Goal: Task Accomplishment & Management: Complete application form

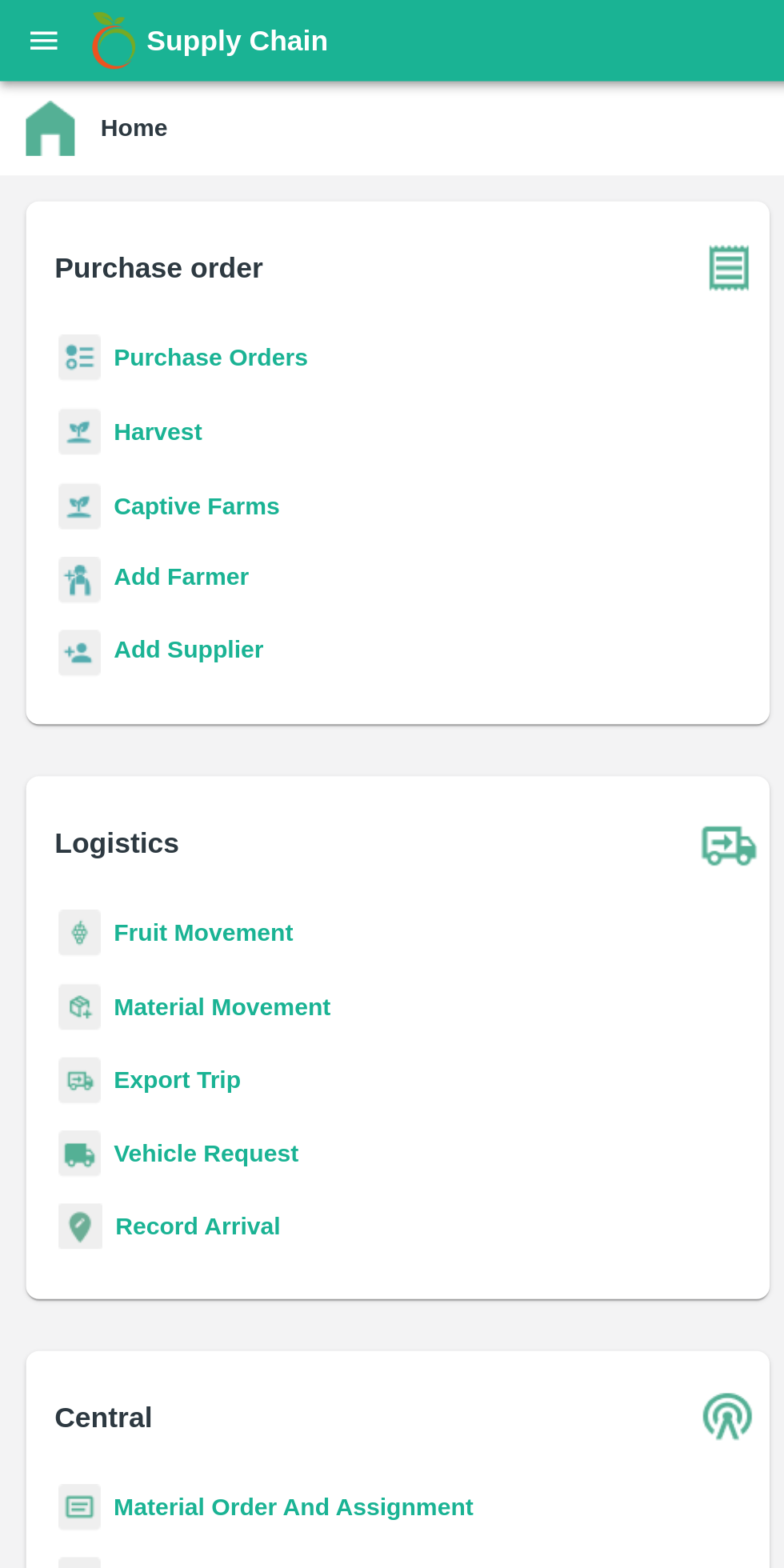
click at [13, 6] on button "open drawer" at bounding box center [21, 19] width 36 height 36
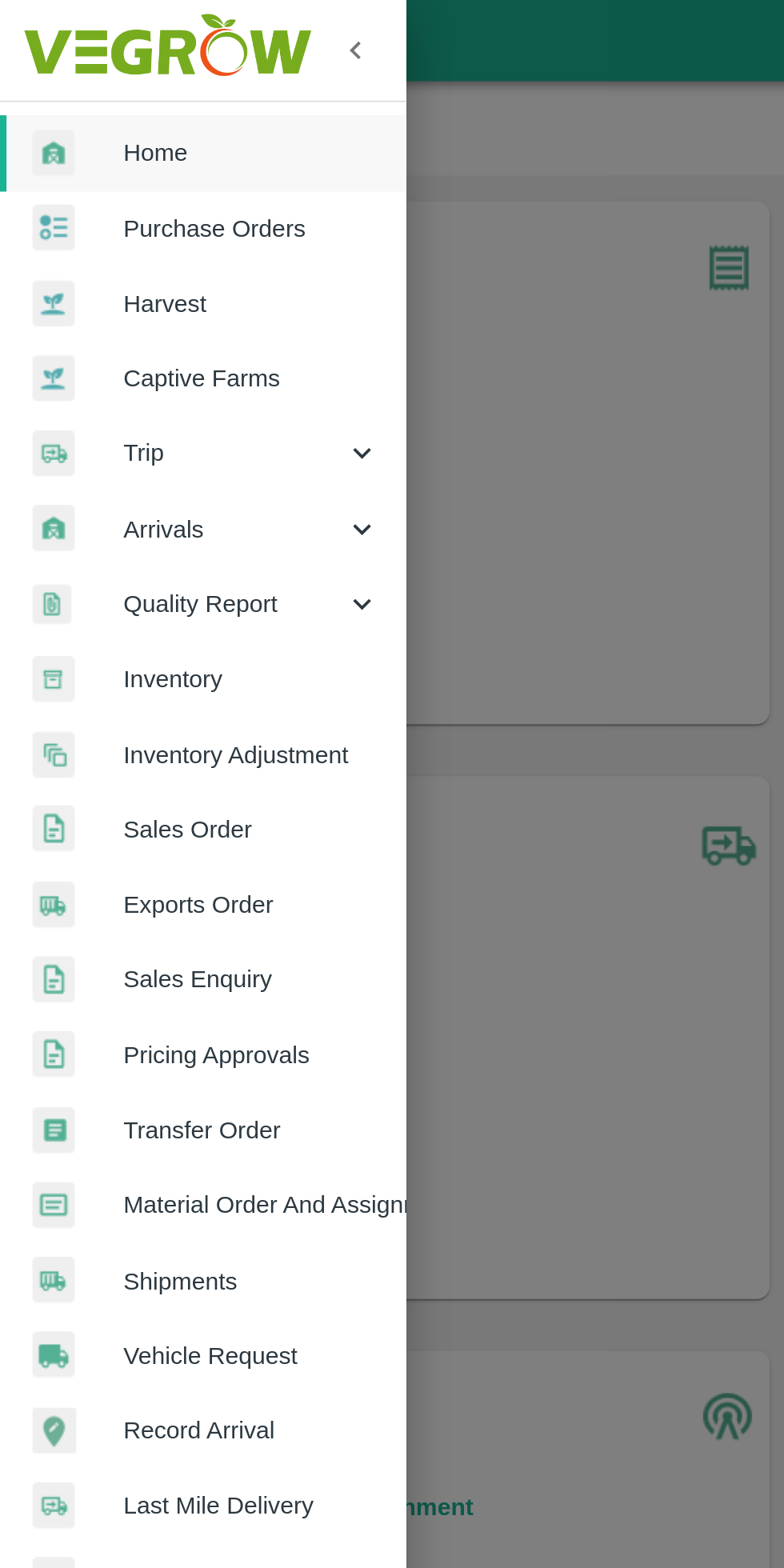
click at [41, 28] on img at bounding box center [82, 25] width 150 height 50
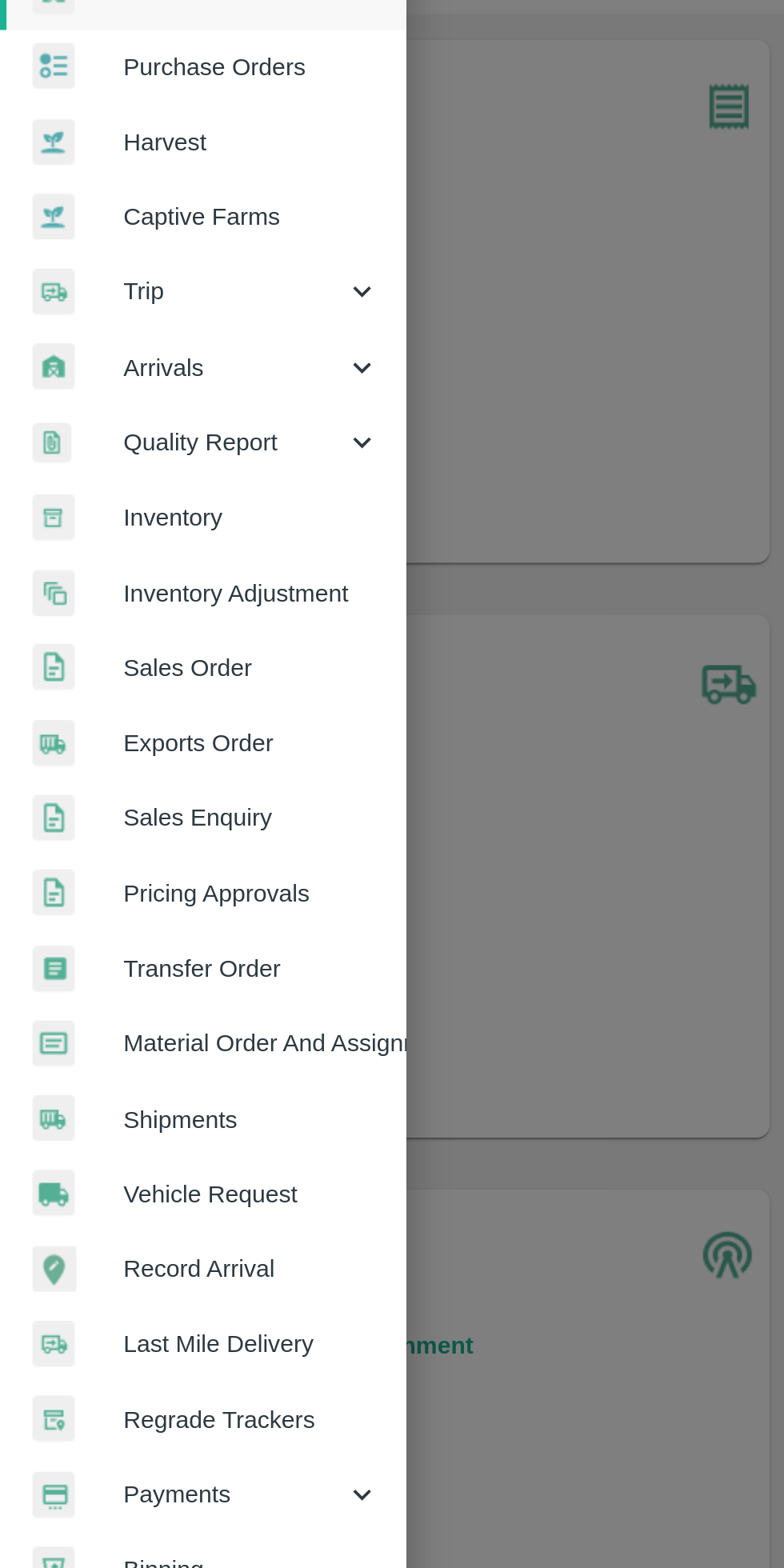
click at [142, 667] on span "Vehicle Request" at bounding box center [123, 668] width 126 height 18
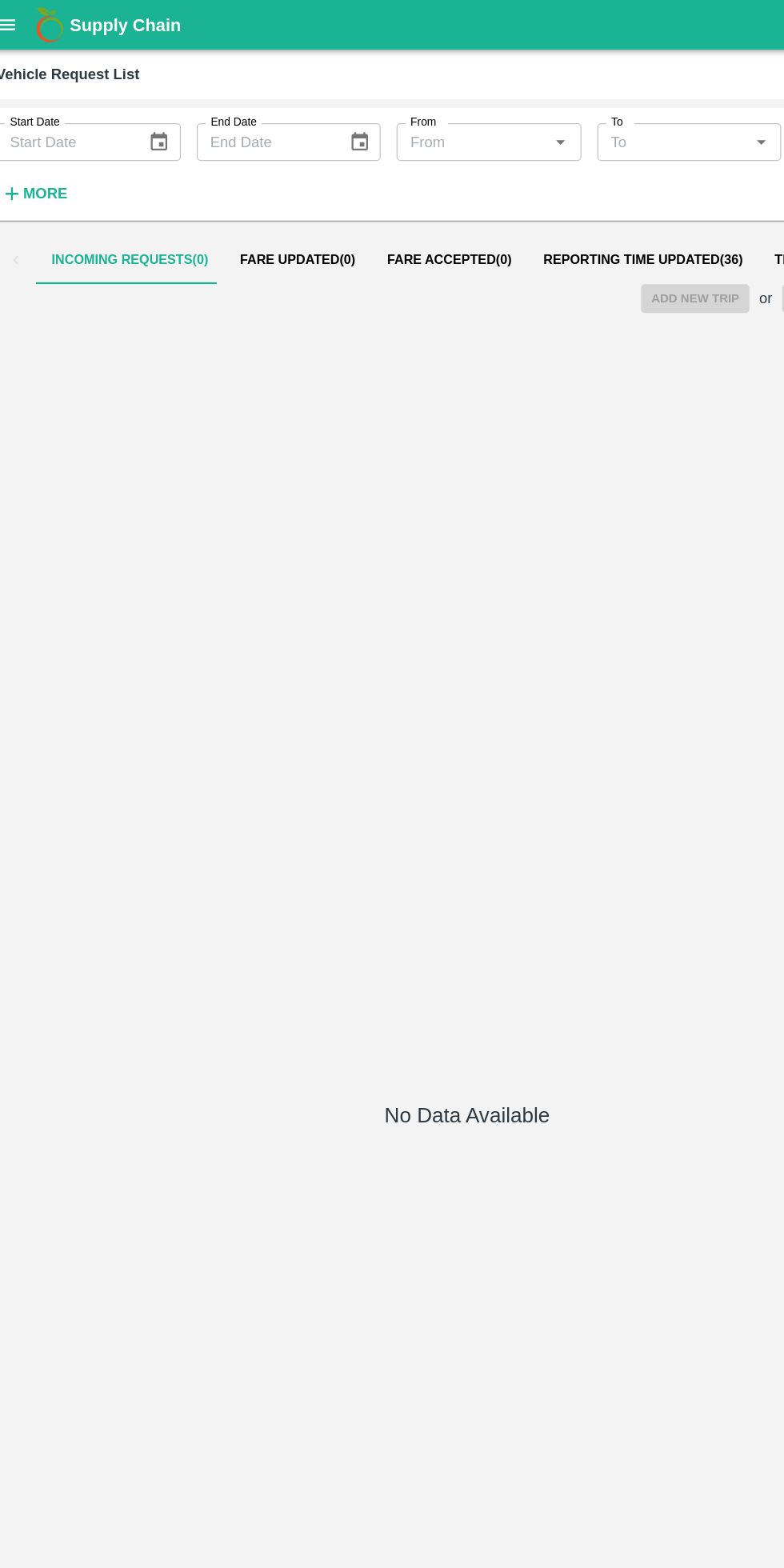
click at [505, 192] on button "Reporting Time Updated ( 36 )" at bounding box center [534, 209] width 186 height 38
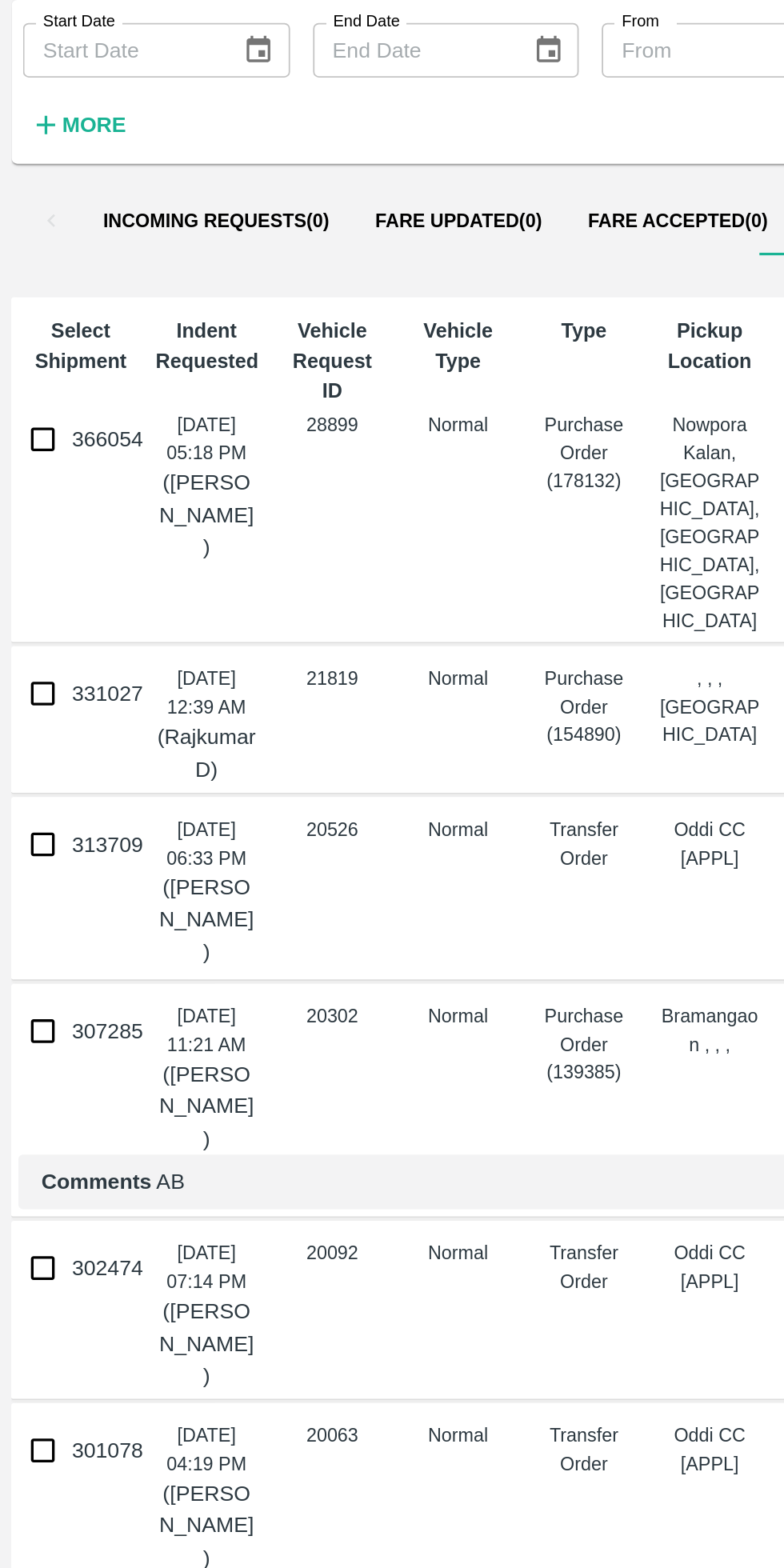
click at [27, 333] on input "366054" at bounding box center [24, 332] width 32 height 32
checkbox input "true"
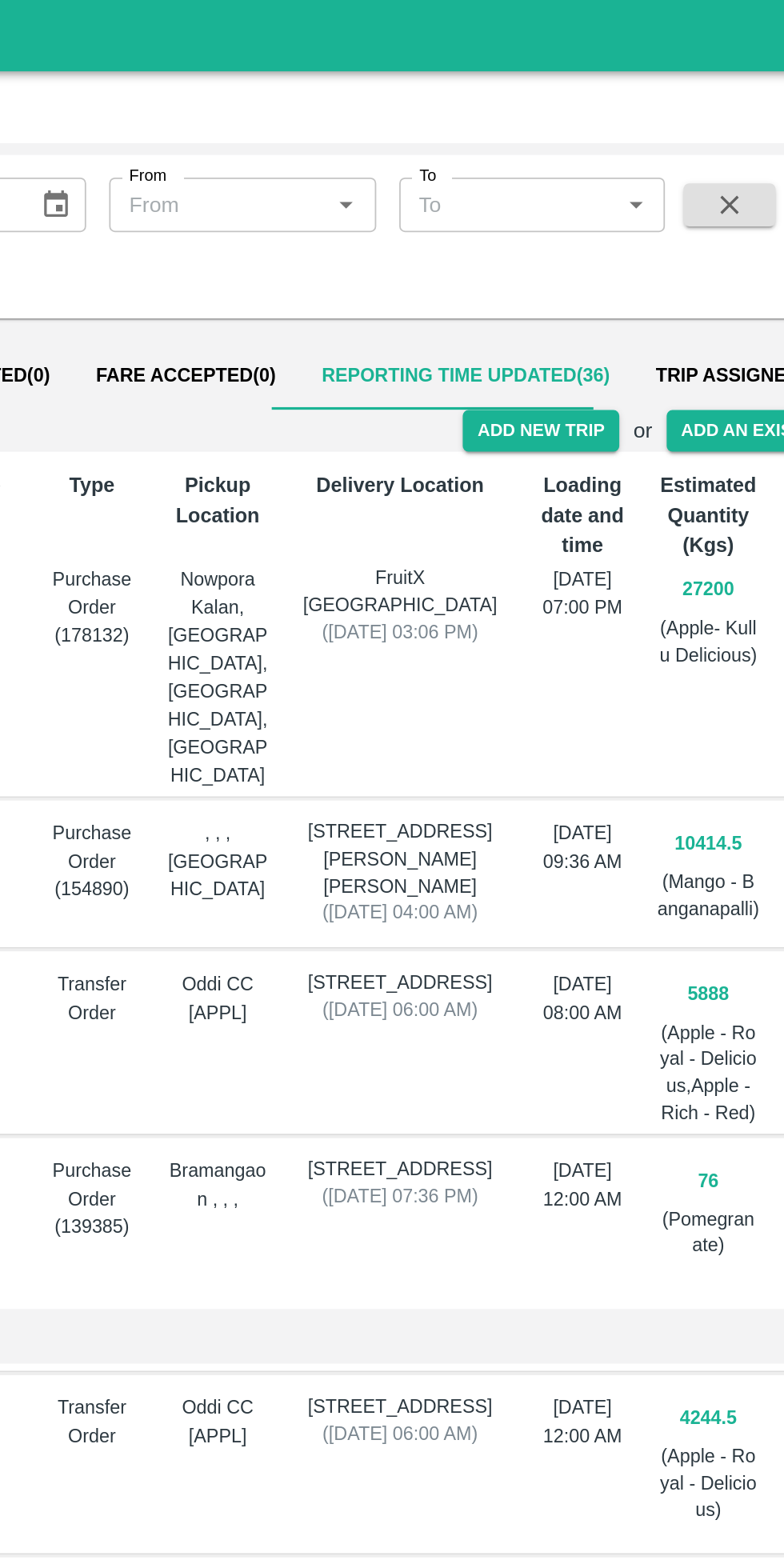
click at [582, 242] on button "Add New Trip" at bounding box center [575, 239] width 86 height 23
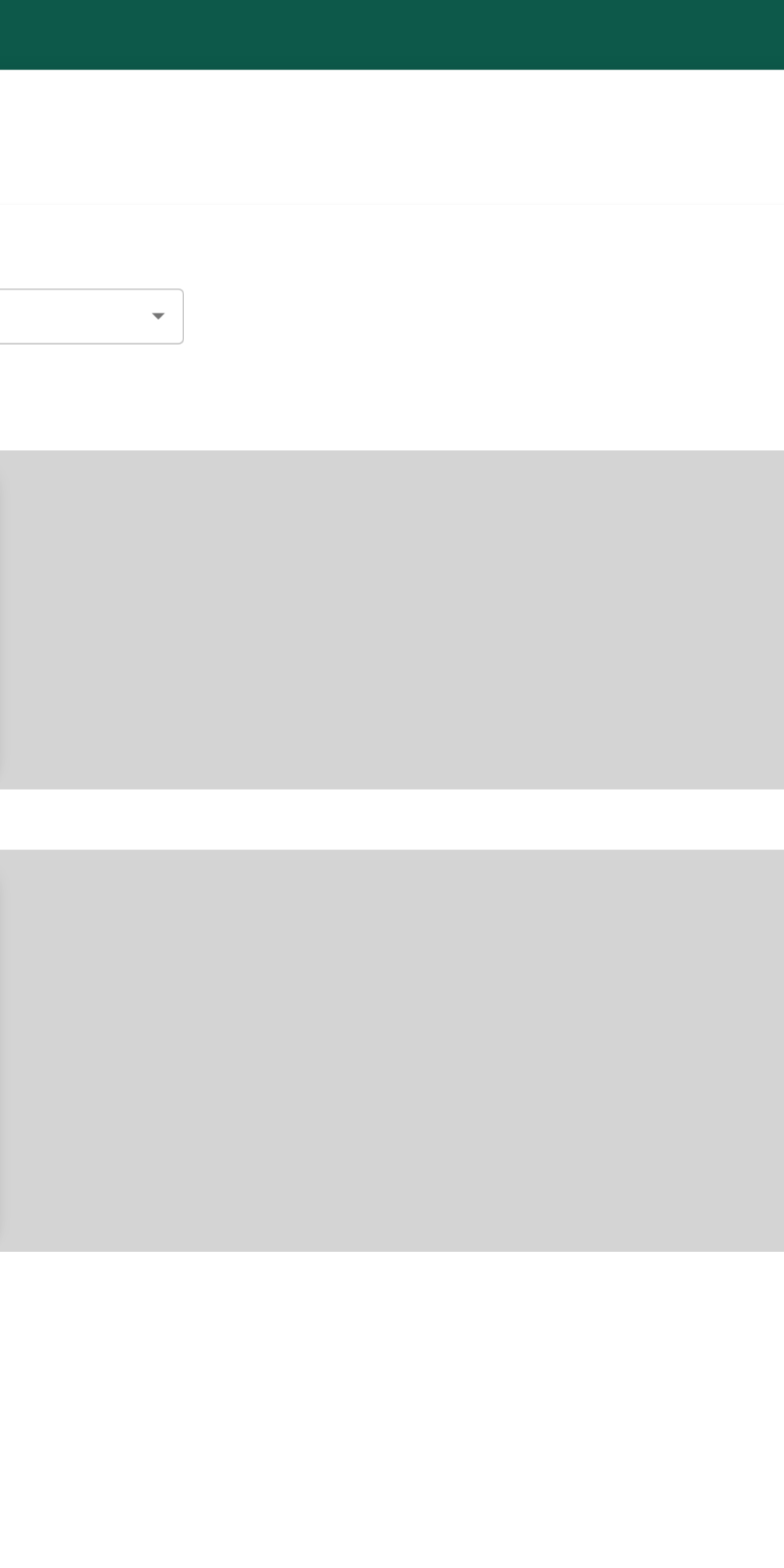
type input "27200"
type input "Normal"
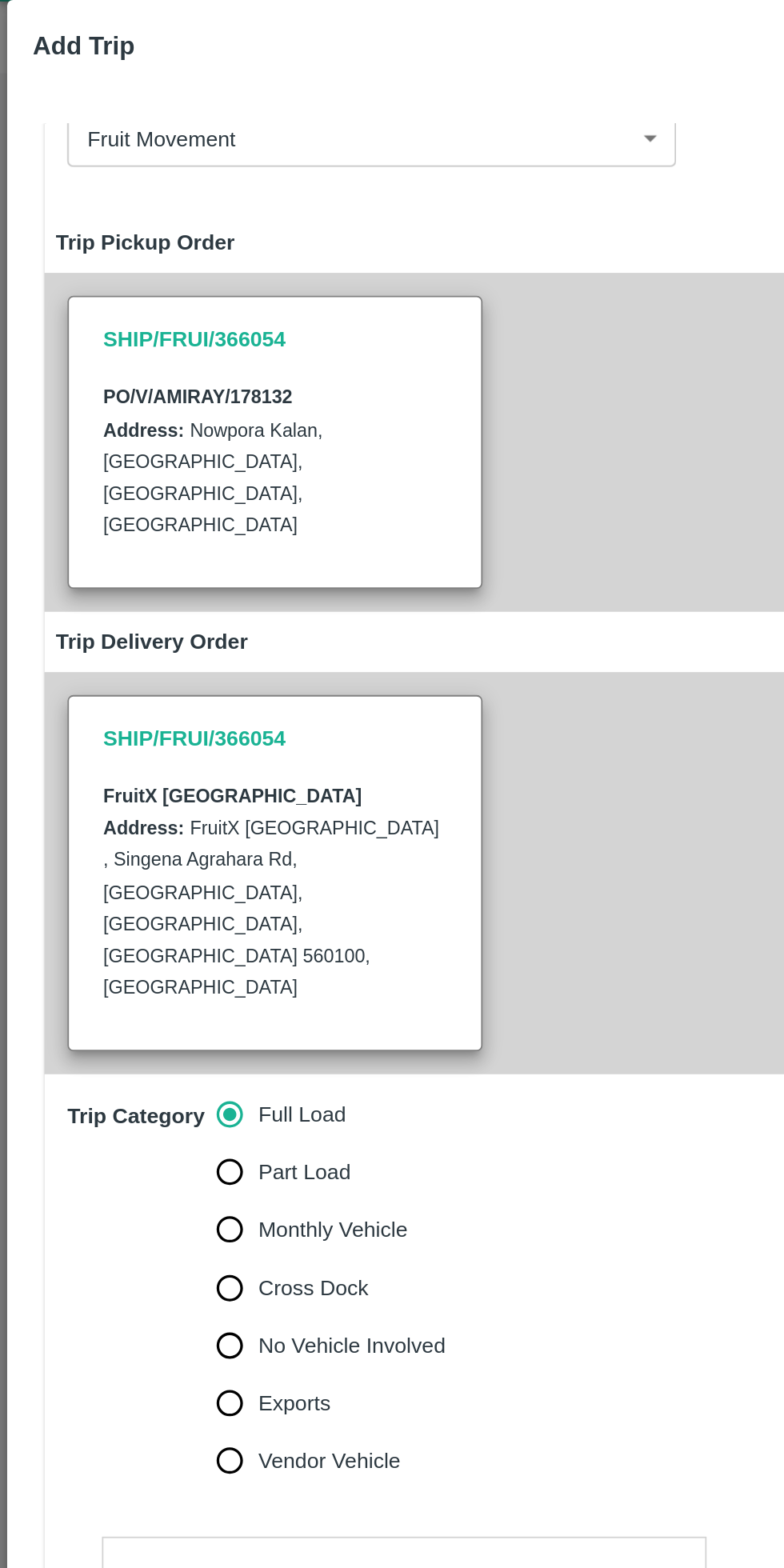
scroll to position [152, 0]
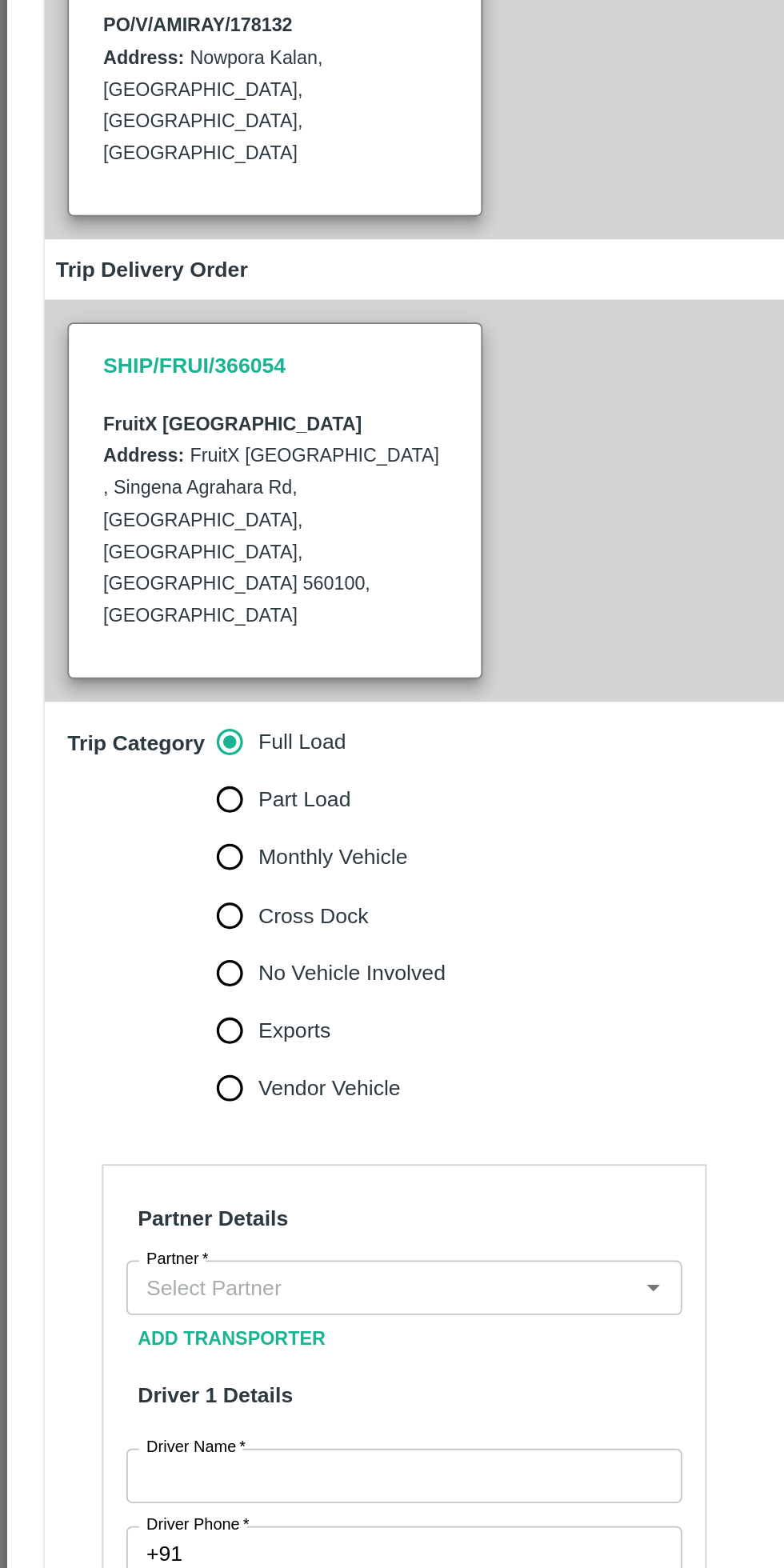
click at [209, 861] on input "Partner   *" at bounding box center [211, 872] width 273 height 21
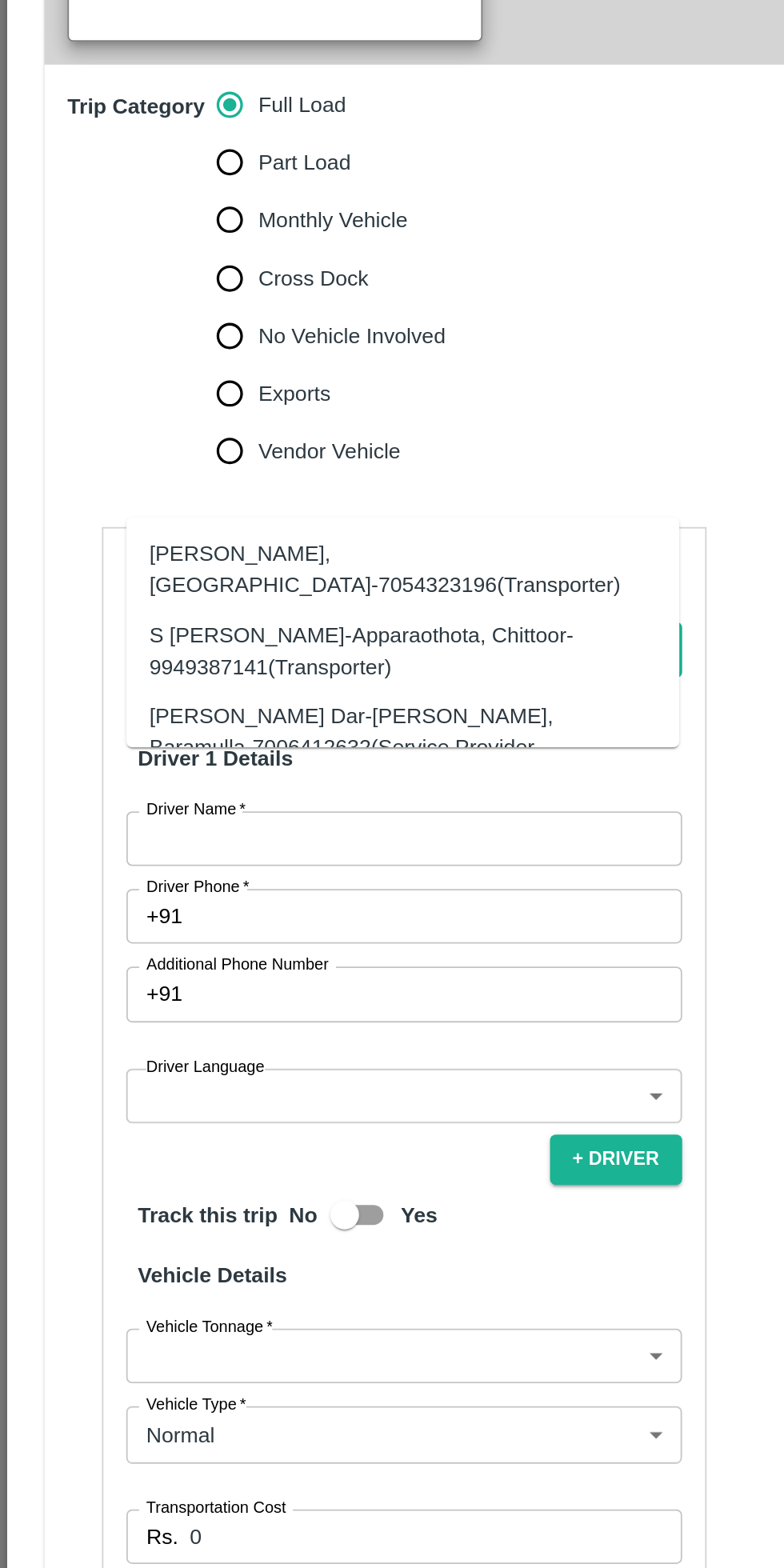
click at [233, 913] on div "Akeel Ayoub Dar-Noor Abad, Baramulla-7006412632(Service Provider, Transporter)" at bounding box center [224, 926] width 282 height 53
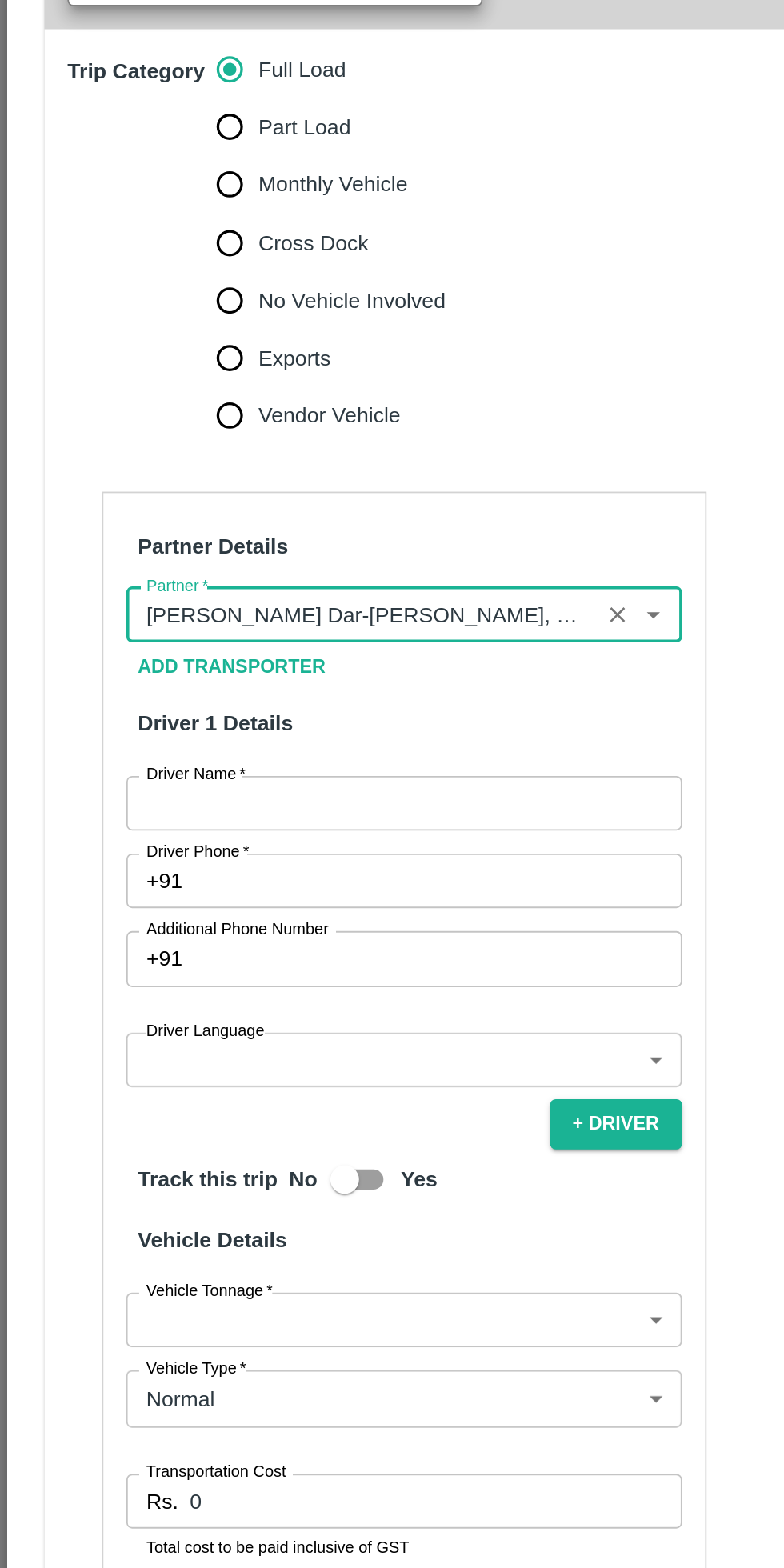
type input "Akeel Ayoub Dar-Noor Abad, Baramulla-7006412632(Service Provider, Transporter)"
click at [210, 961] on input "Driver Name   *" at bounding box center [225, 977] width 310 height 30
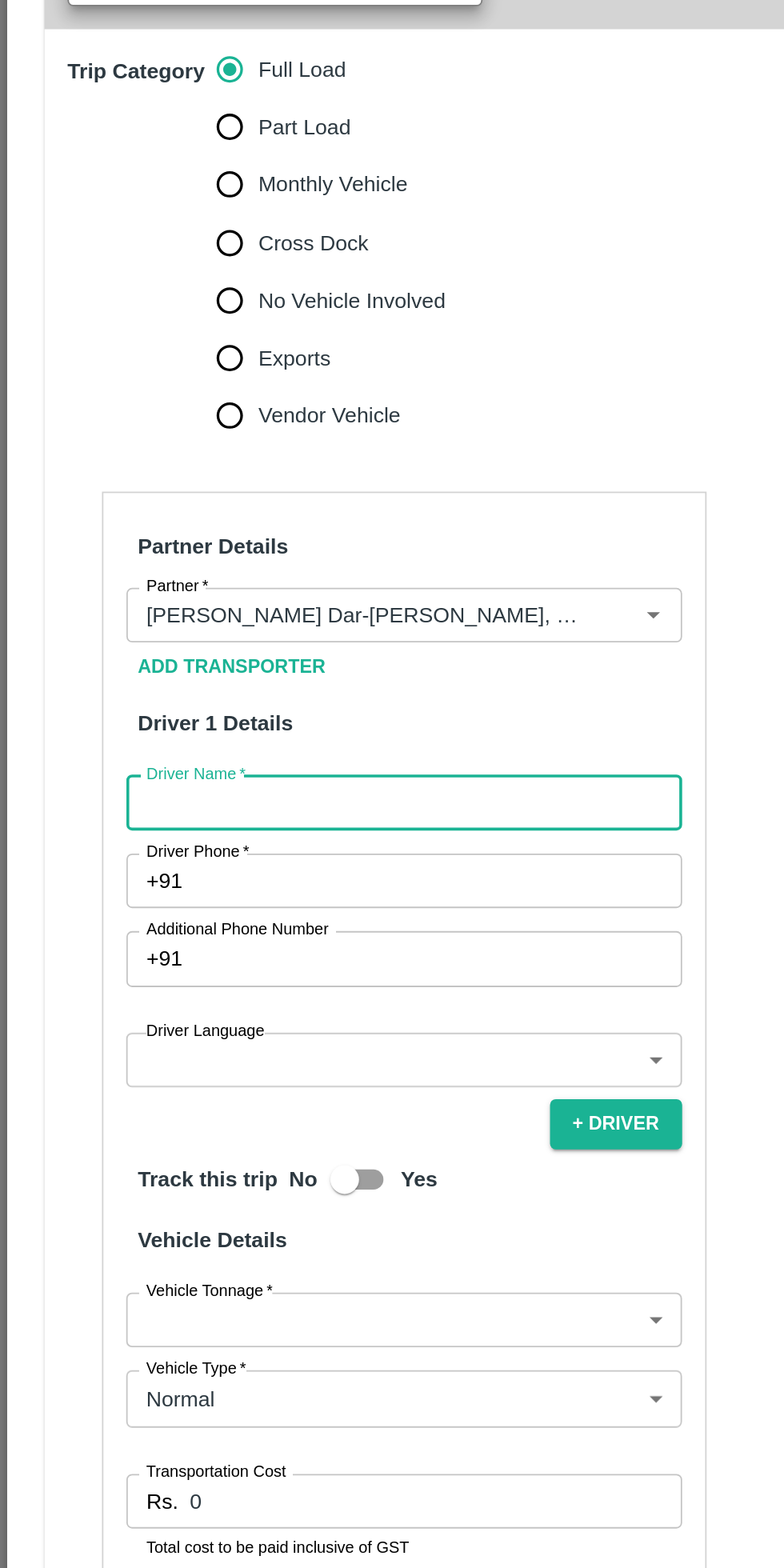
type input "Deen Mohammad"
click at [210, 1004] on input "Driver Phone   *" at bounding box center [244, 1020] width 271 height 30
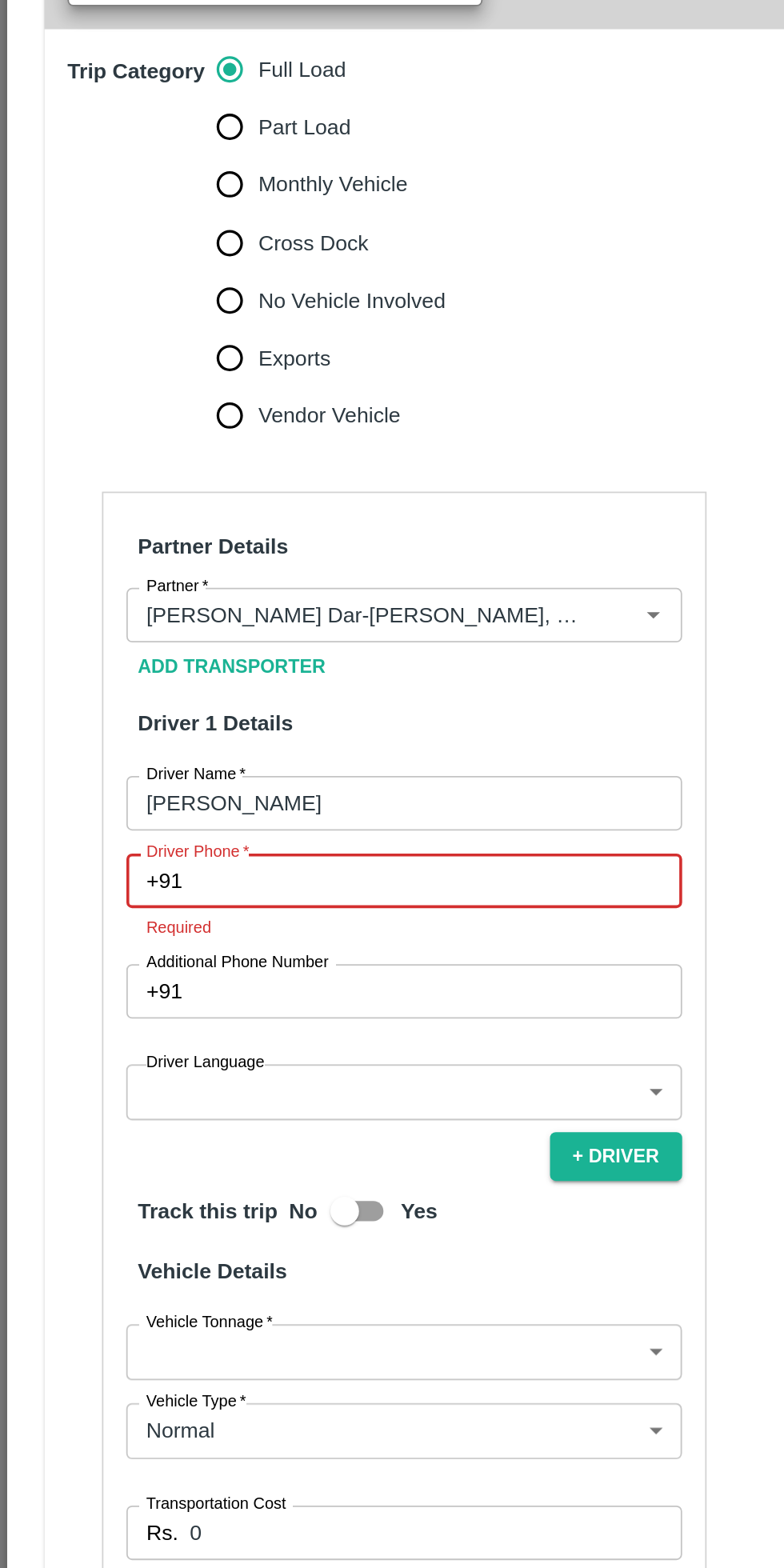
click at [207, 1004] on input "Driver Phone   *" at bounding box center [244, 1020] width 271 height 30
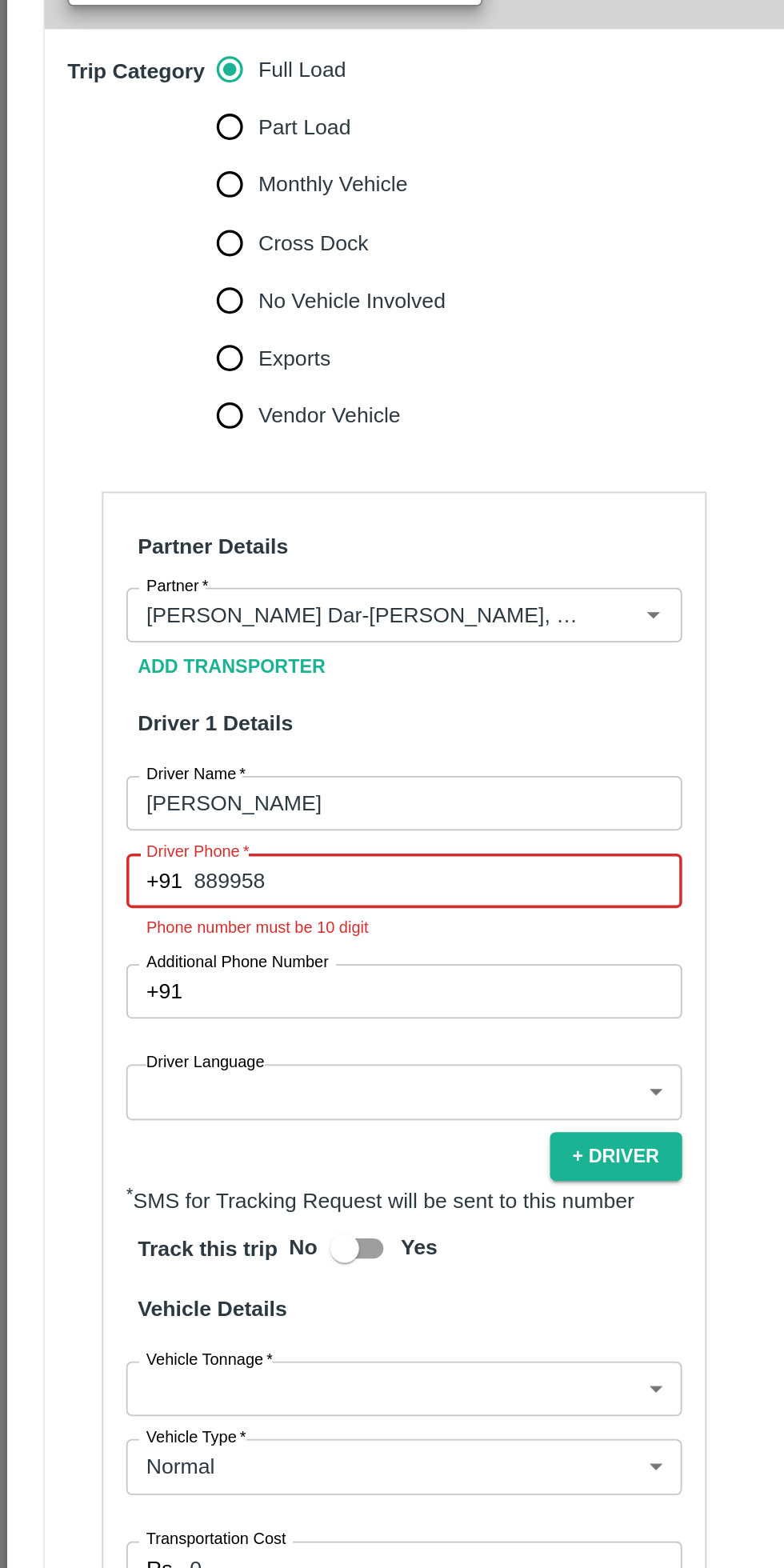
click at [211, 1004] on input "889958" at bounding box center [244, 1020] width 271 height 30
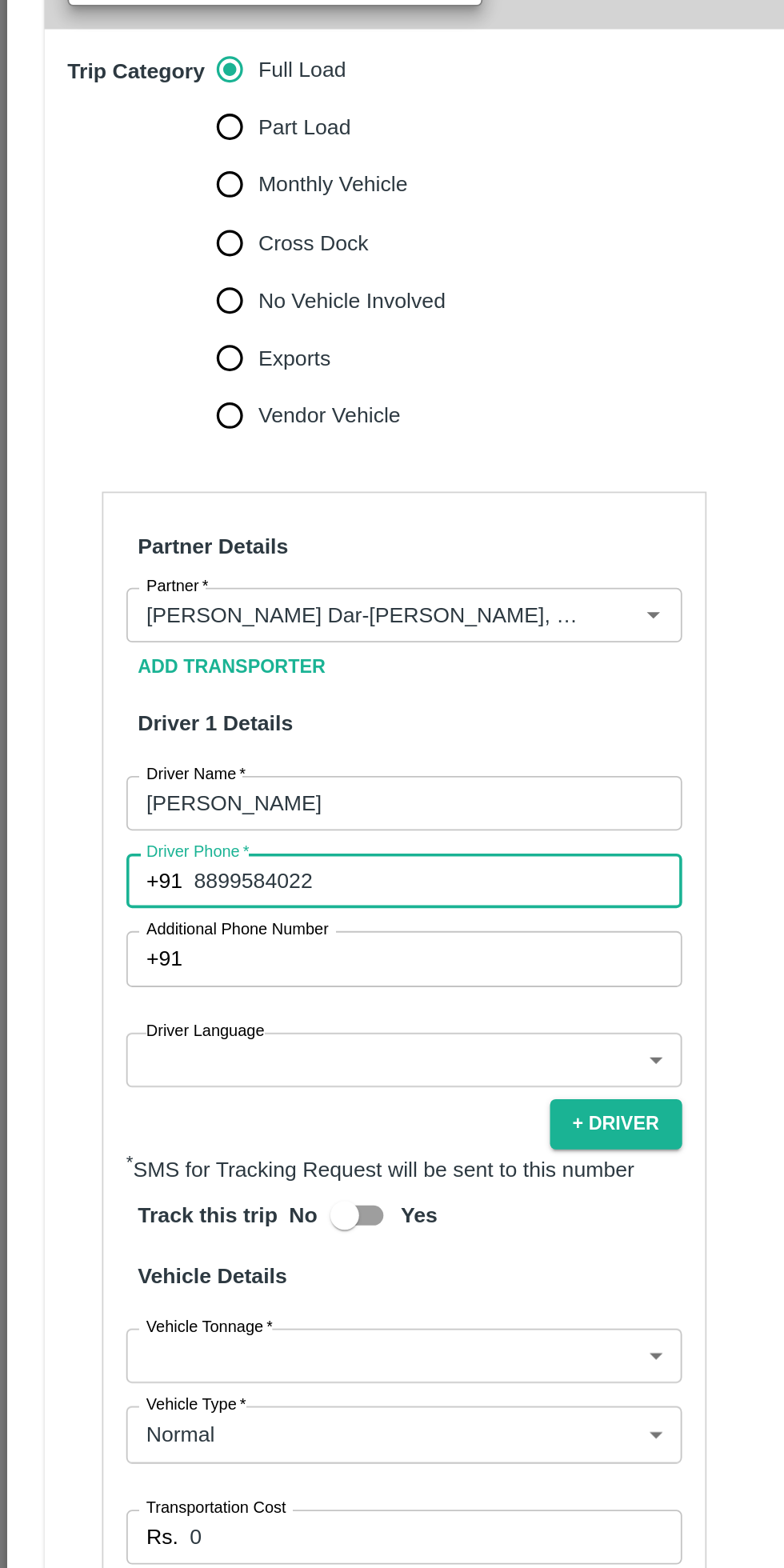
scroll to position [171, 0]
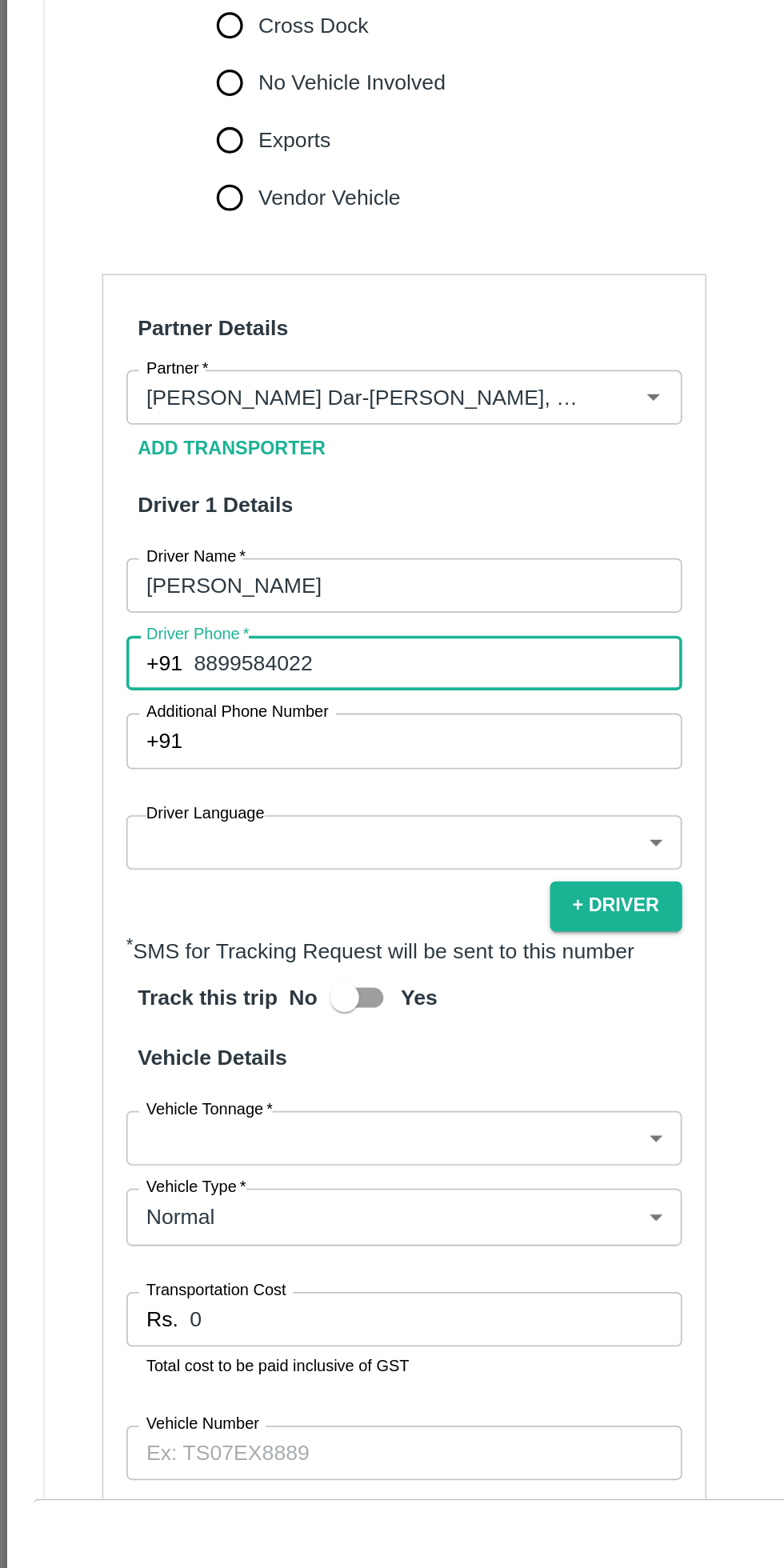
type input "8899584022"
click at [223, 1021] on body "Supply Chain Vehicle Request List Start Date Start Date End Date End Date From …" at bounding box center [392, 784] width 784 height 1568
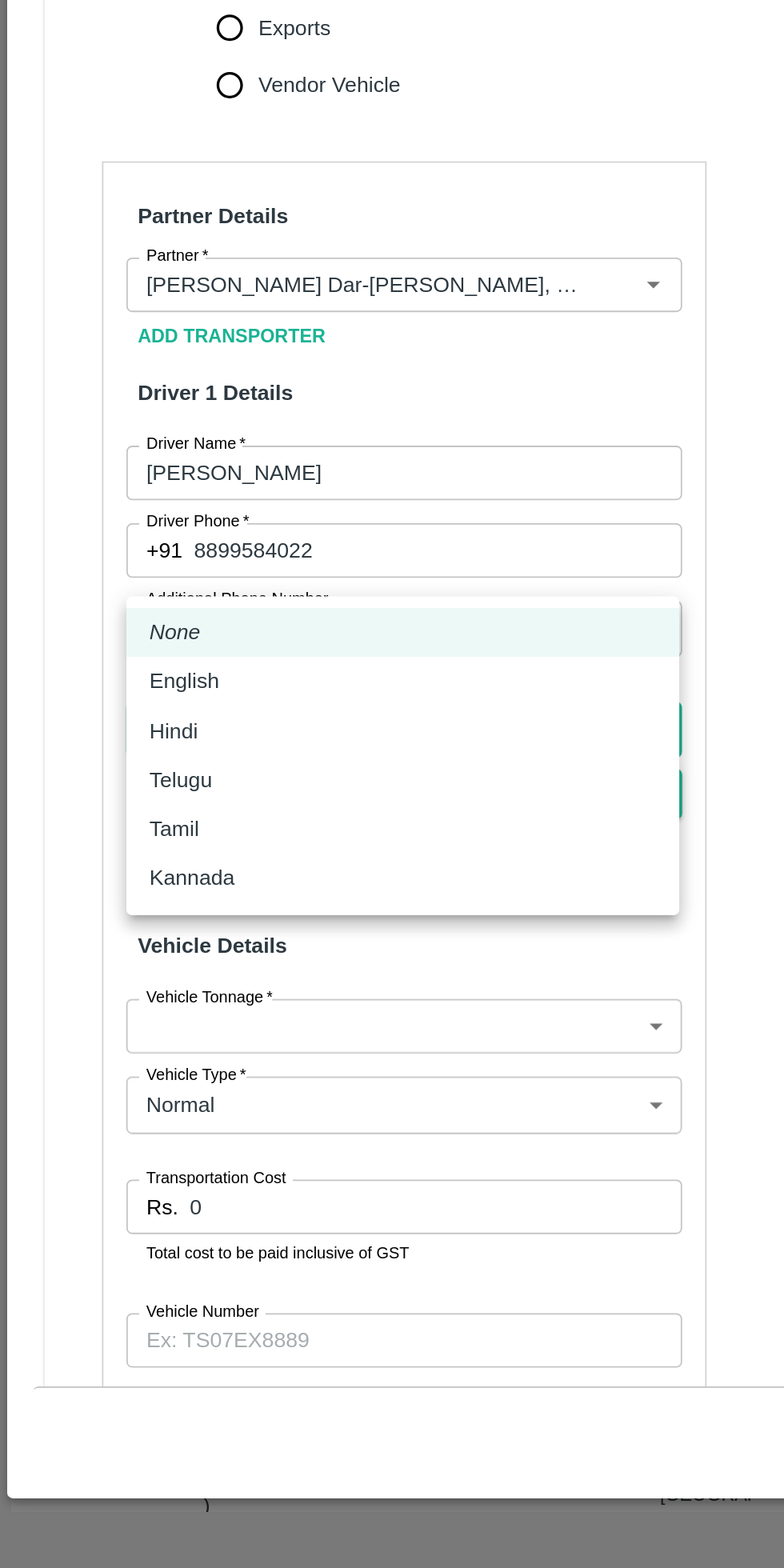
click at [124, 1103] on div "Hindi" at bounding box center [224, 1101] width 282 height 18
type input "hi"
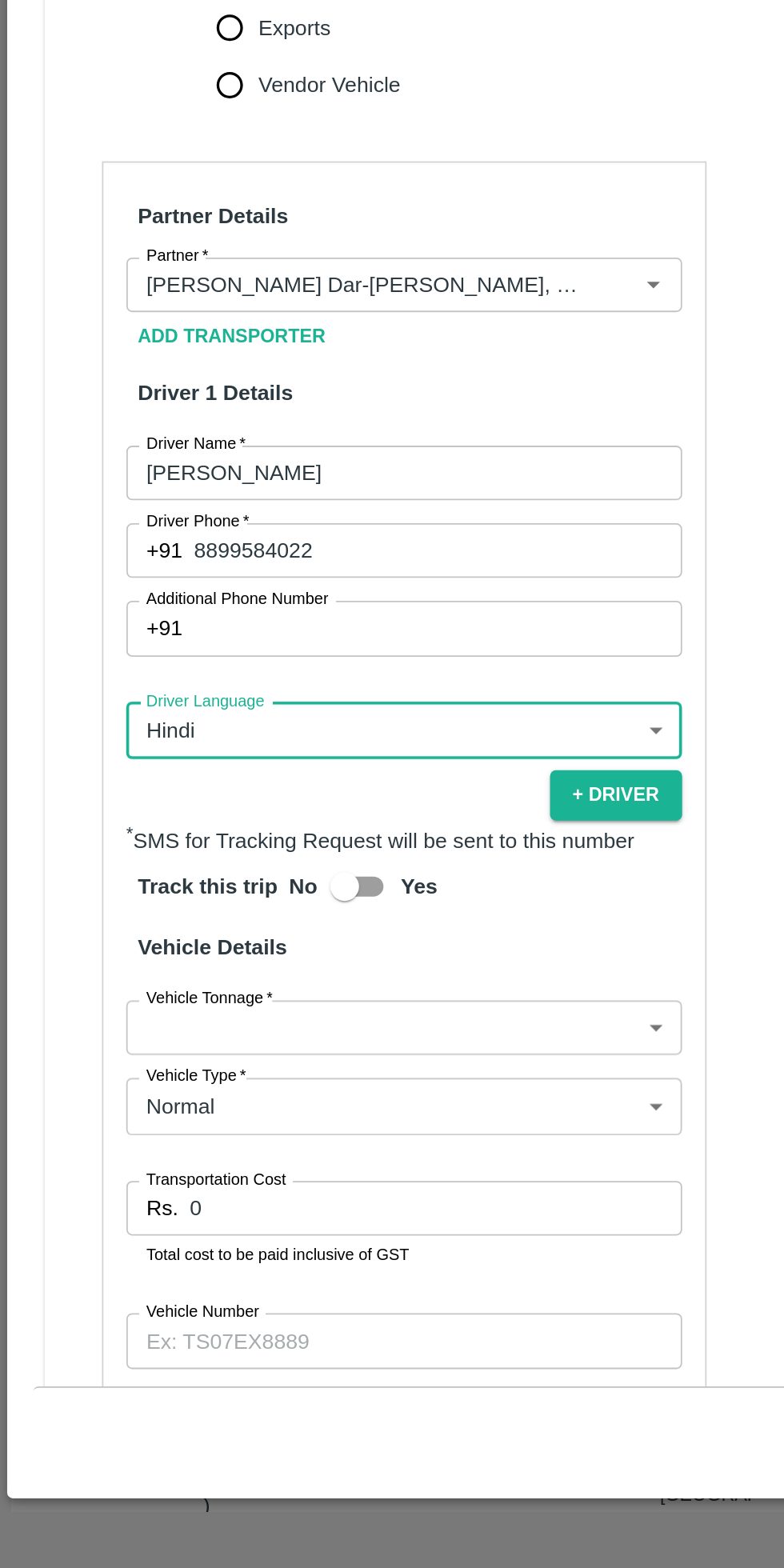
click at [190, 1173] on input "Yes" at bounding box center [192, 1188] width 91 height 30
checkbox input "true"
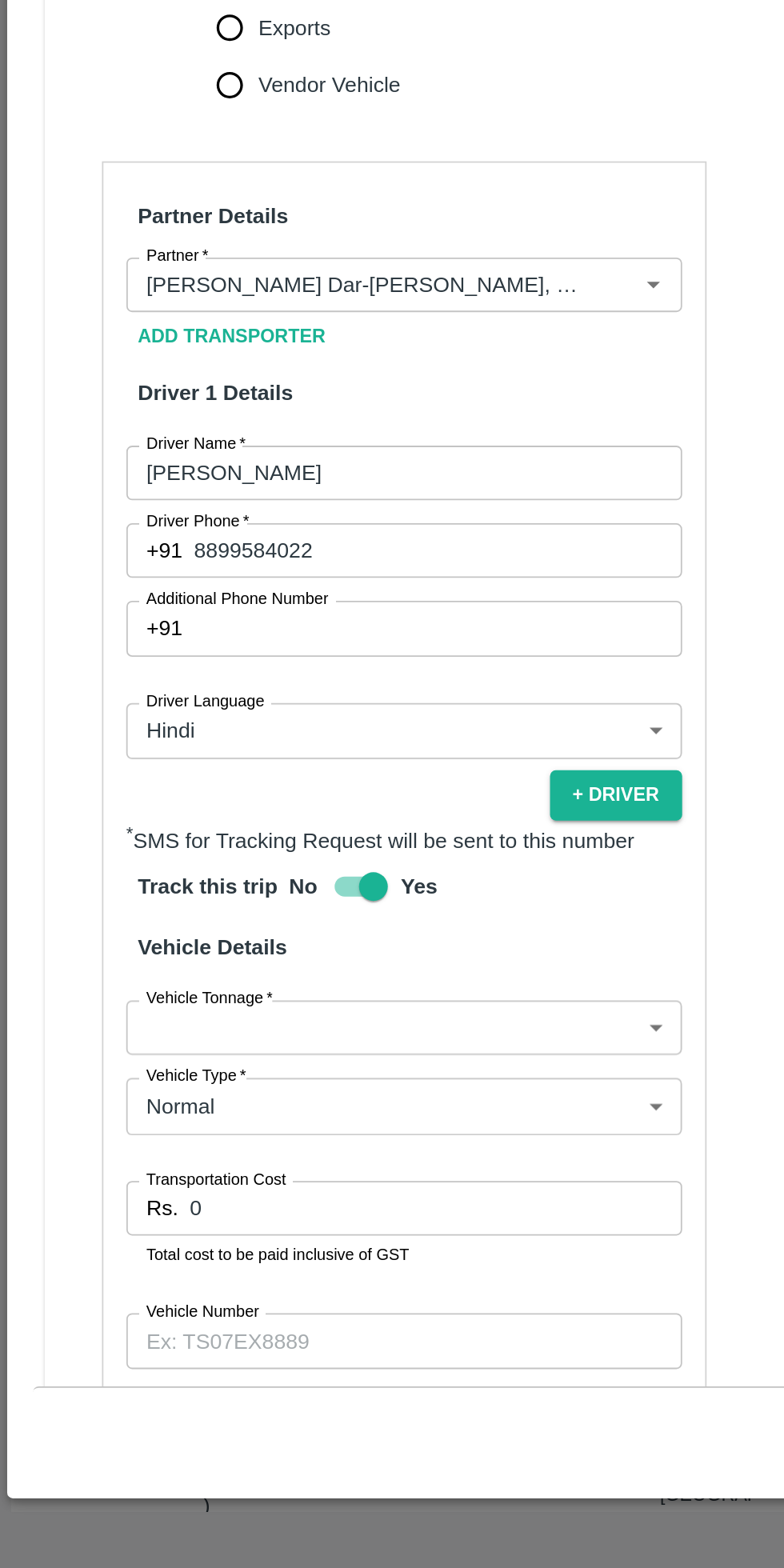
click at [184, 1172] on body "Supply Chain Vehicle Request List Start Date Start Date End Date End Date From …" at bounding box center [392, 784] width 784 height 1568
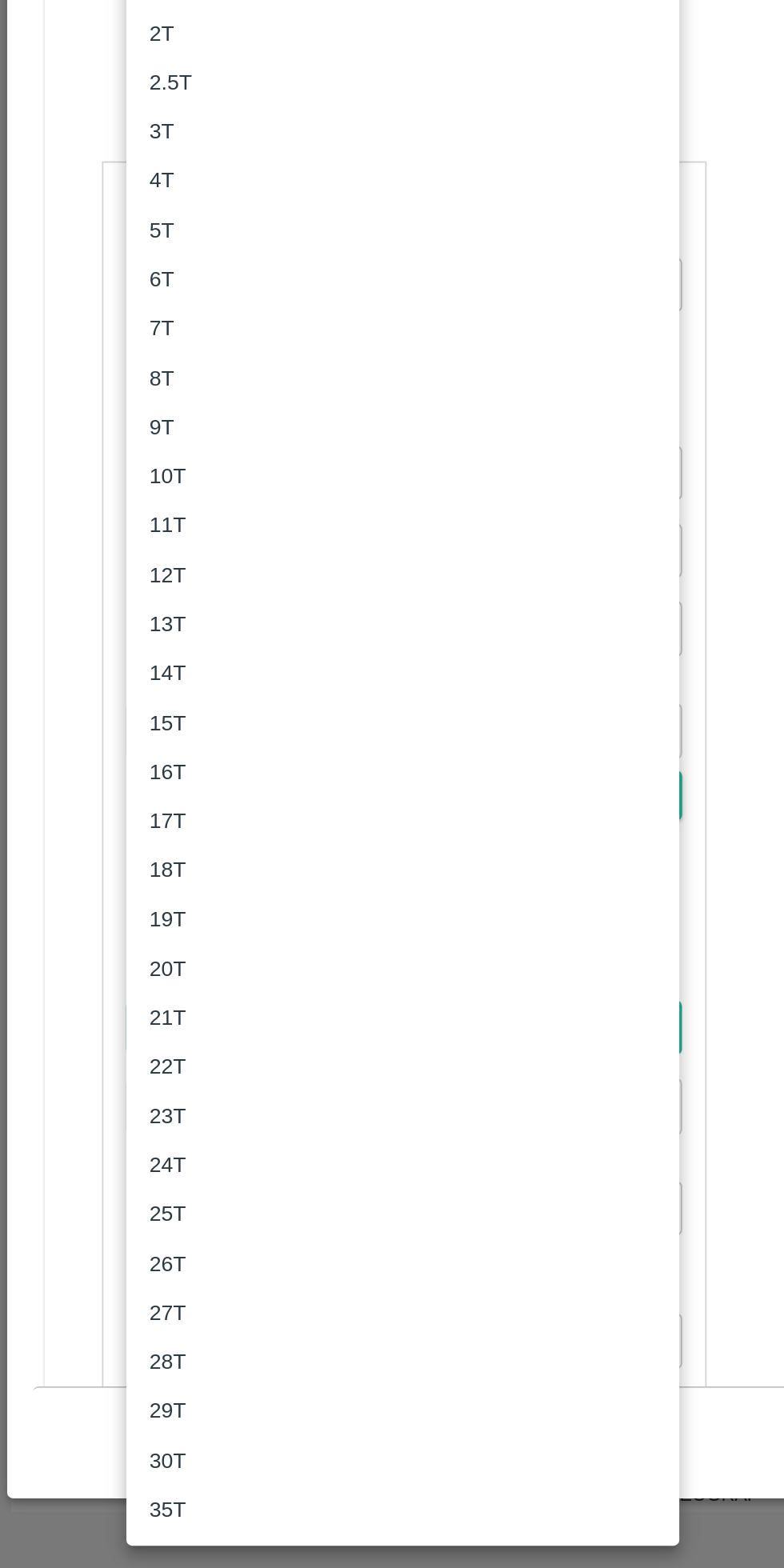
click at [102, 1122] on p "16T" at bounding box center [93, 1124] width 21 height 18
type input "16000"
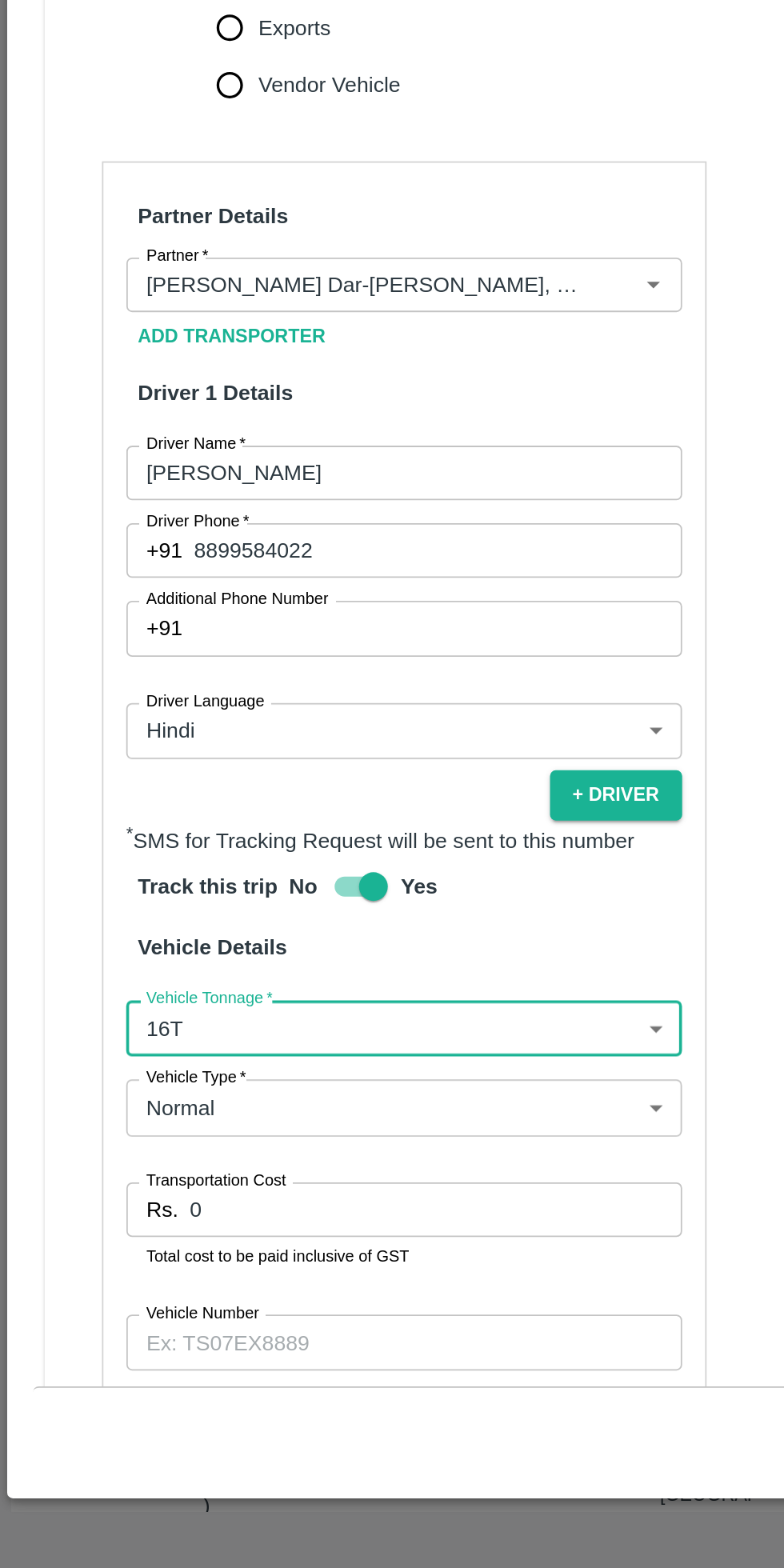
click at [153, 1353] on input "0" at bounding box center [243, 1368] width 274 height 30
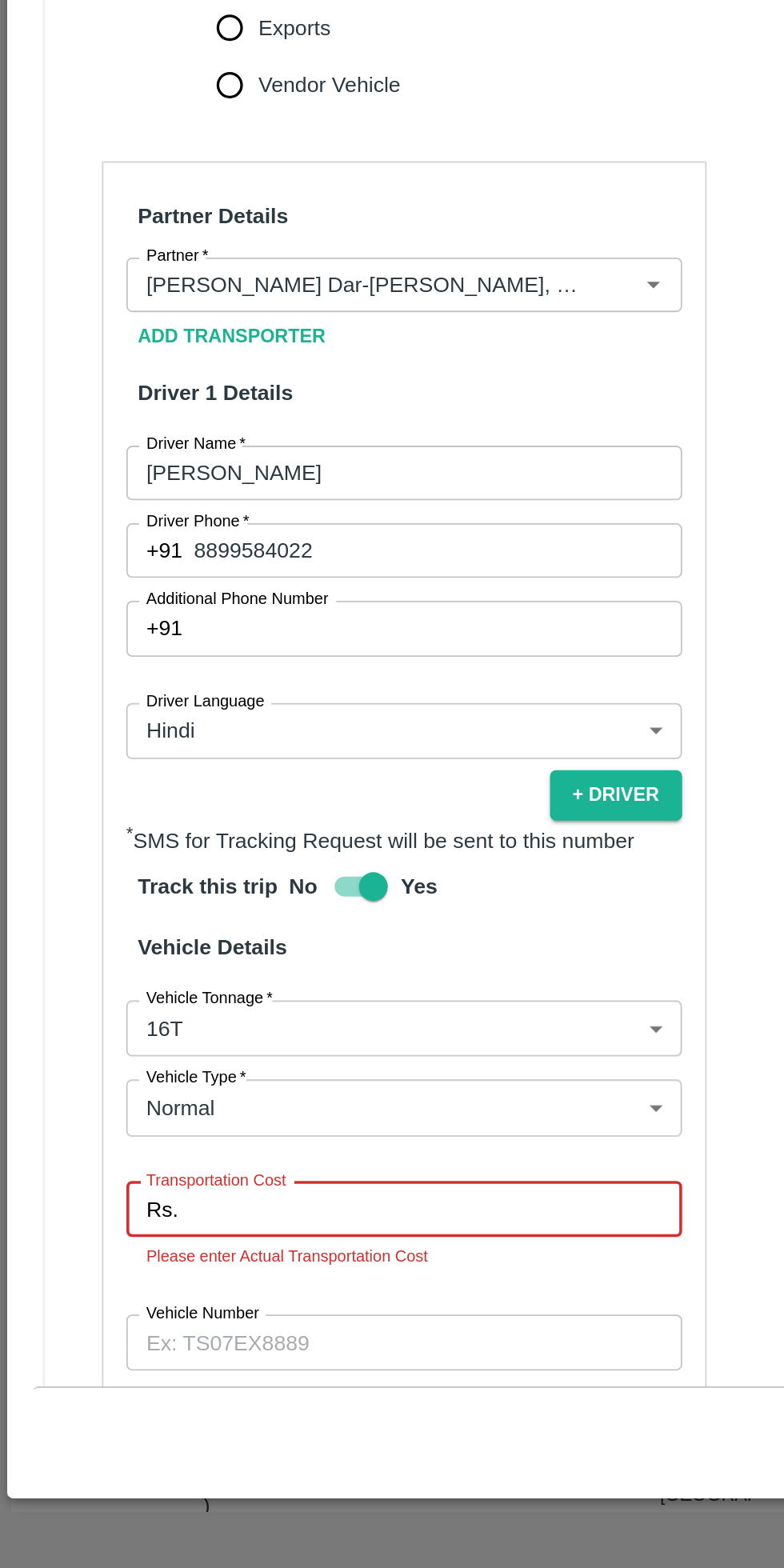
click at [200, 998] on body "Supply Chain Vehicle Request List Start Date Start Date End Date End Date From …" at bounding box center [392, 784] width 784 height 1568
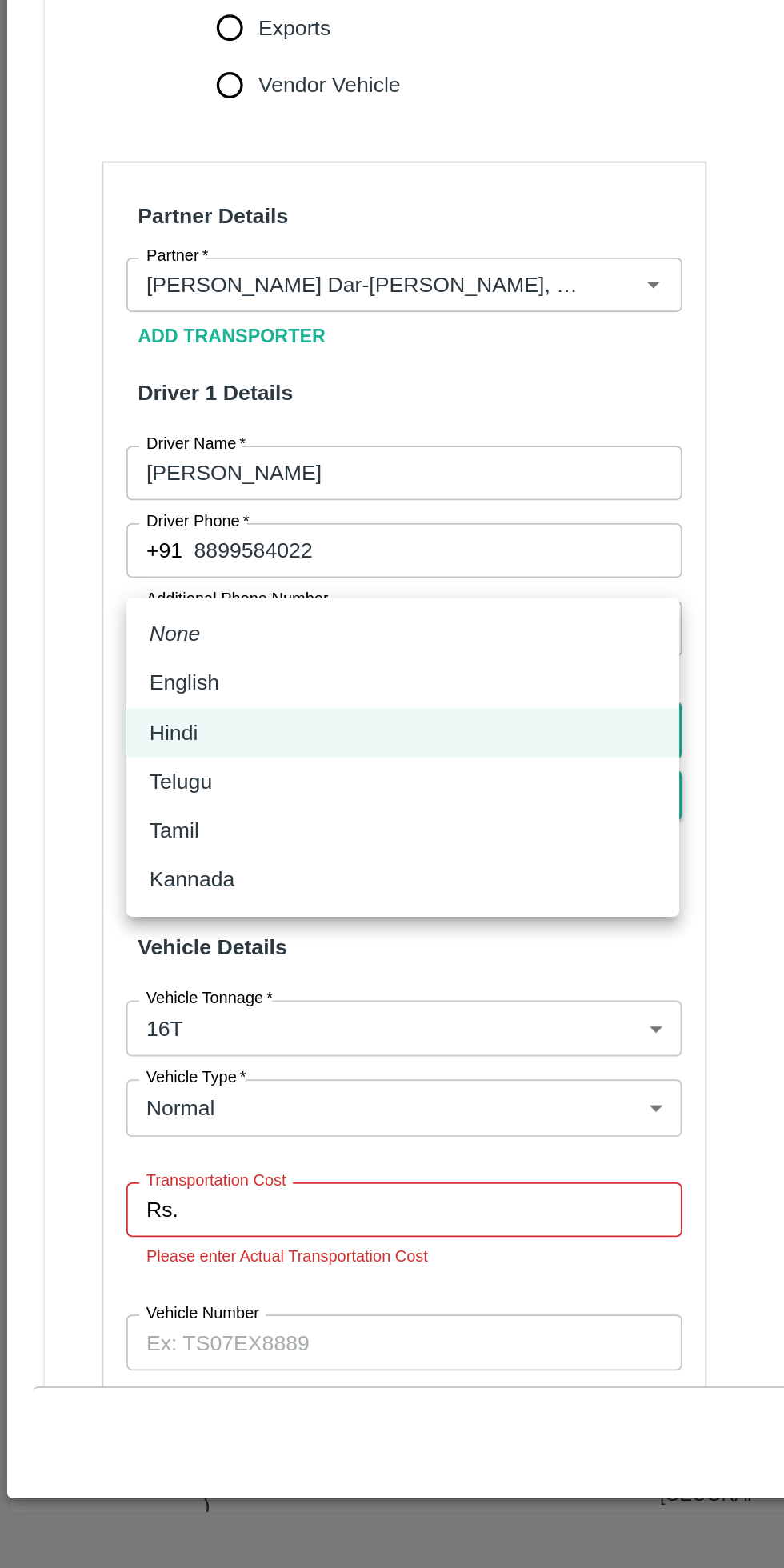
click at [279, 1339] on div at bounding box center [392, 784] width 784 height 1568
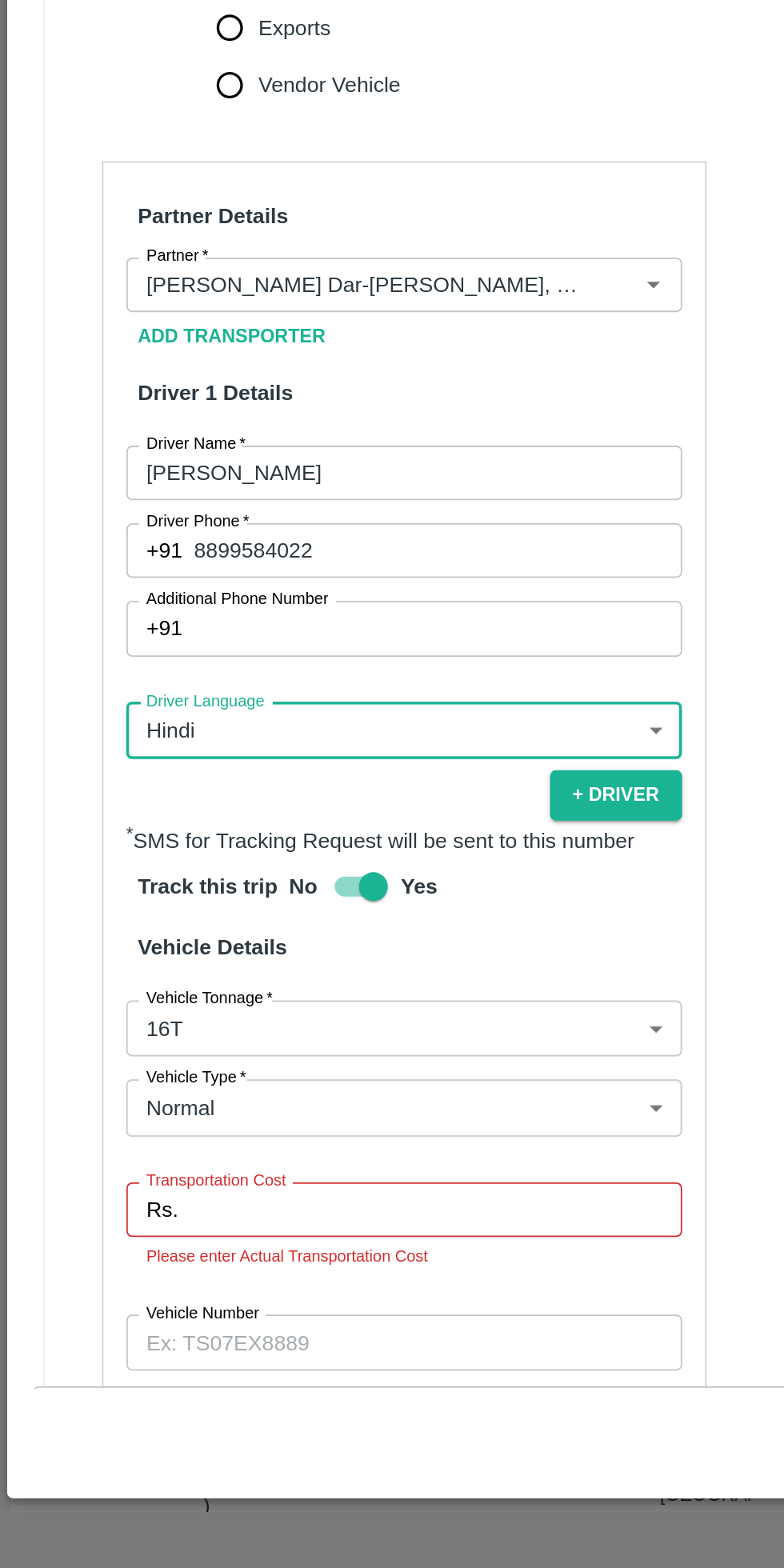
click at [219, 1353] on input "Transportation Cost" at bounding box center [243, 1368] width 274 height 30
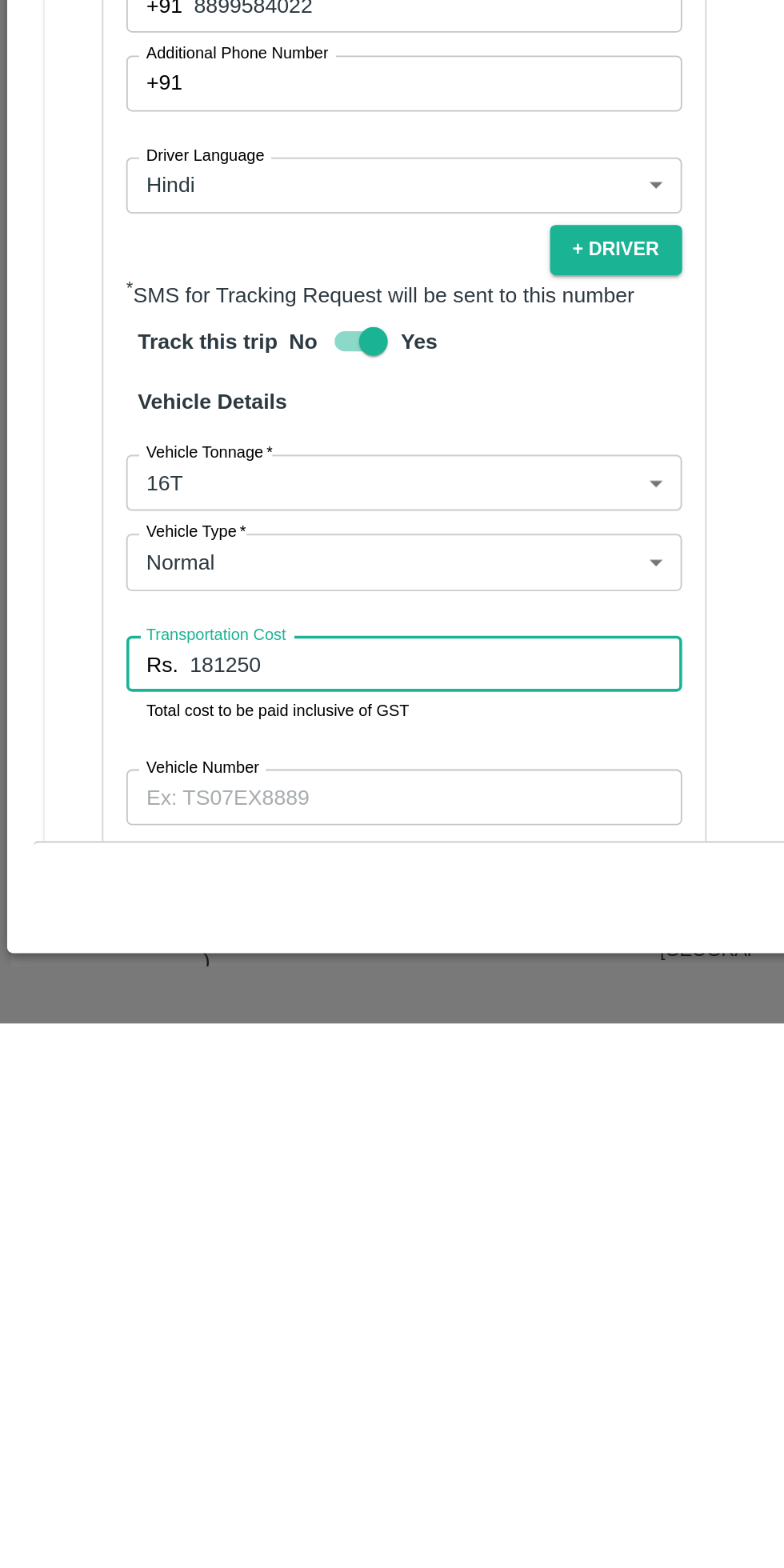
type input "181250"
click at [211, 1427] on input "Vehicle Number" at bounding box center [225, 1442] width 310 height 30
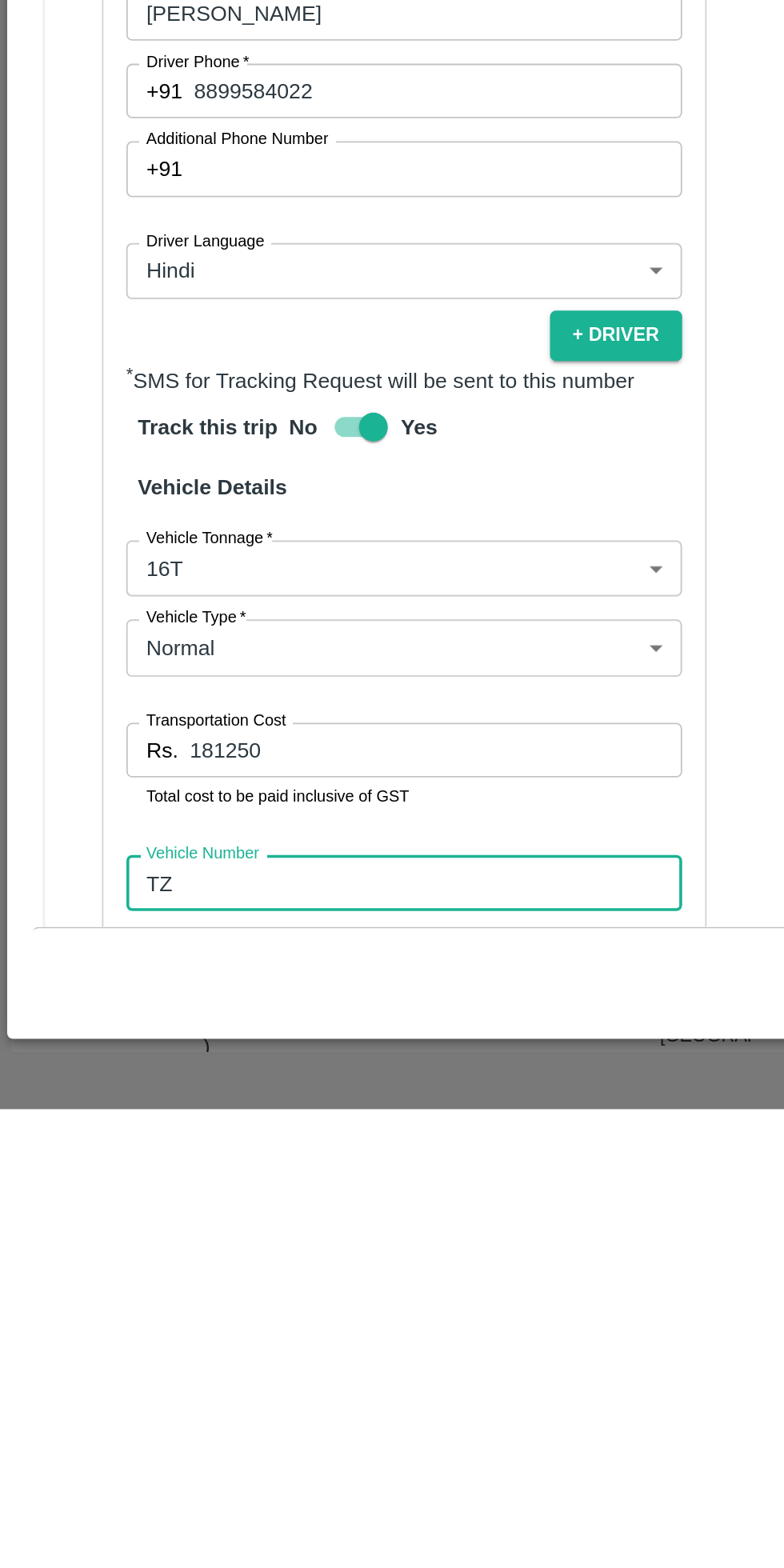
type input "TZ"
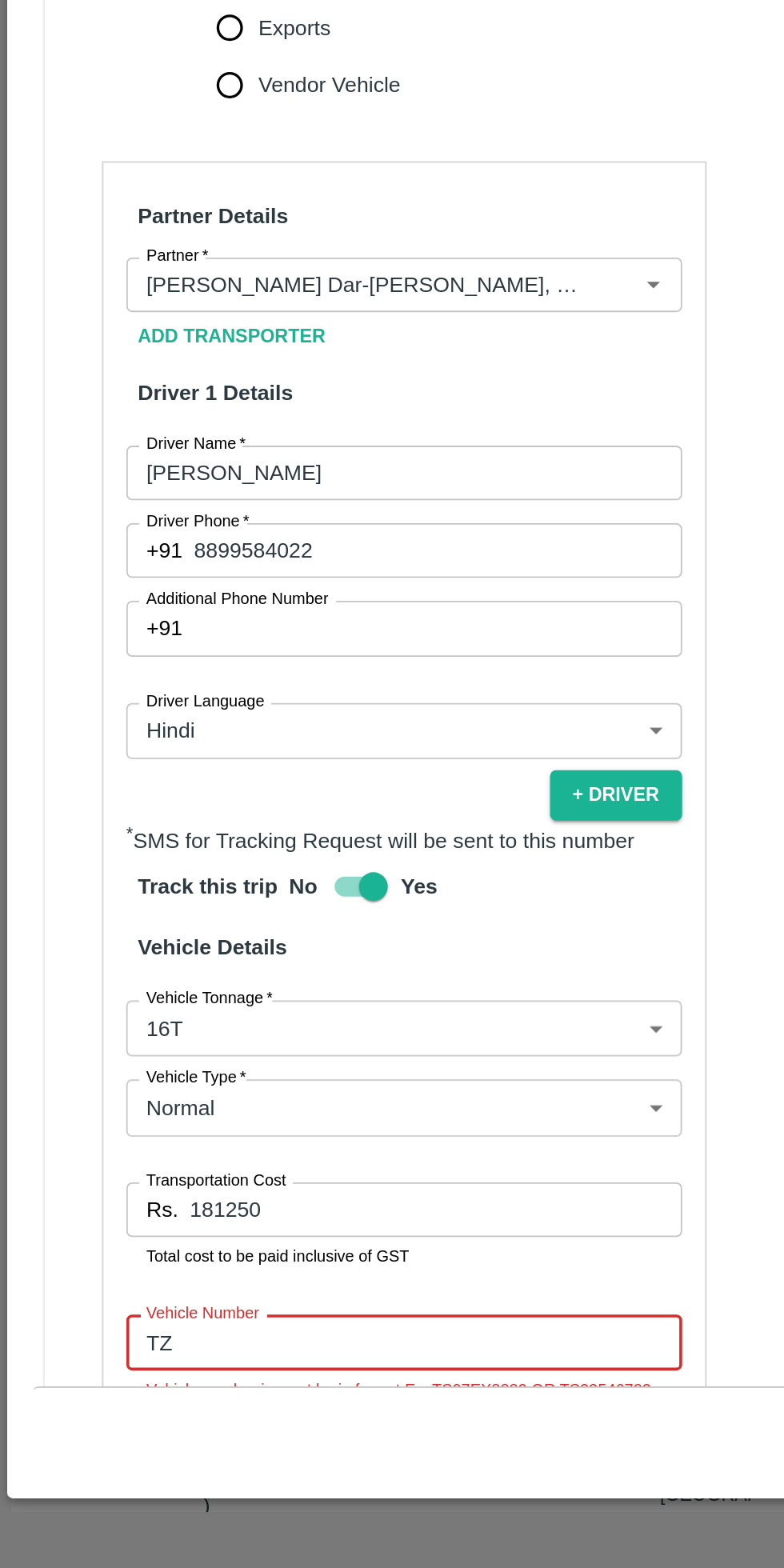
click at [184, 1173] on input "Yes" at bounding box center [208, 1188] width 91 height 30
checkbox input "false"
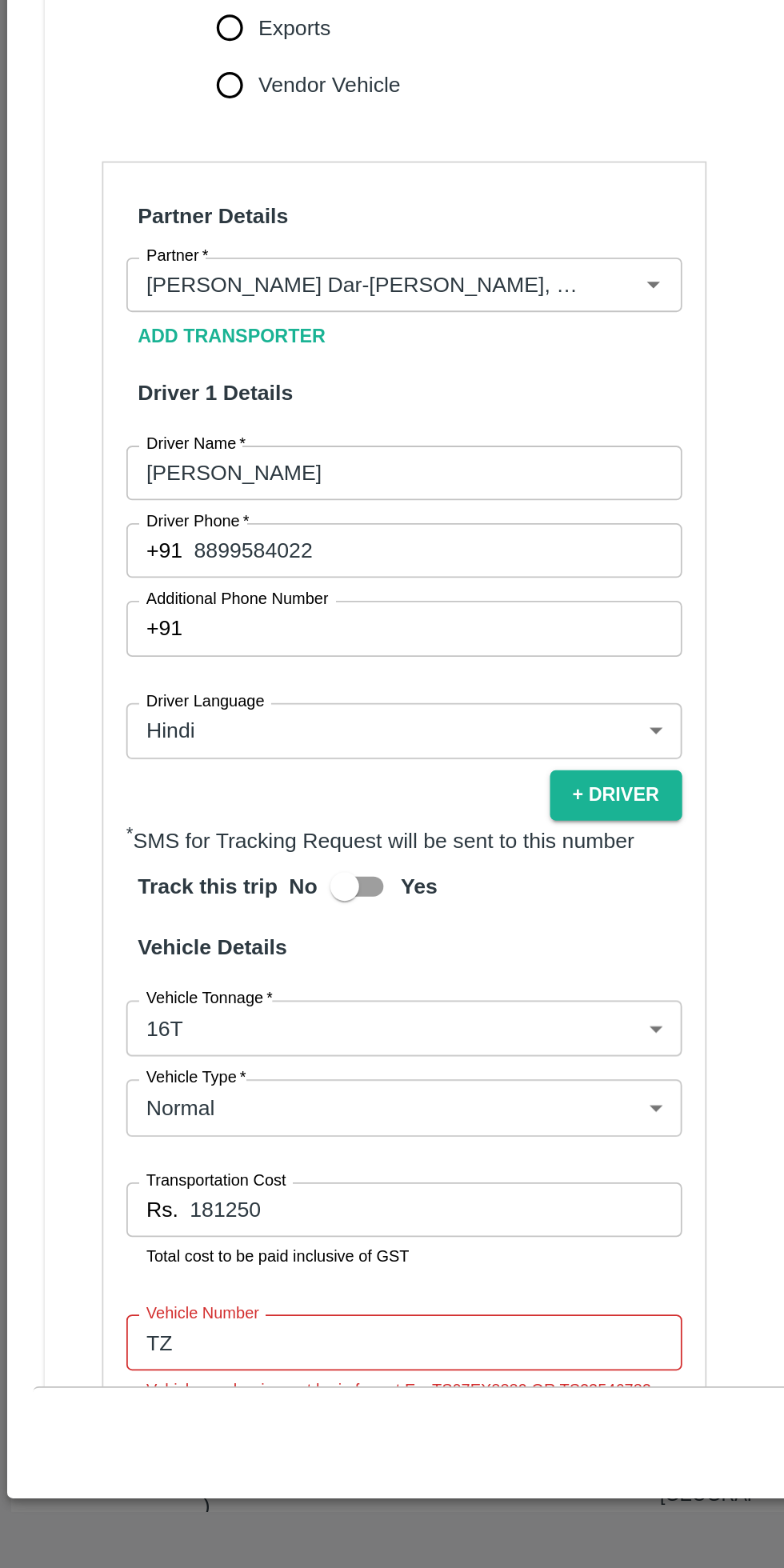
scroll to position [191, 0]
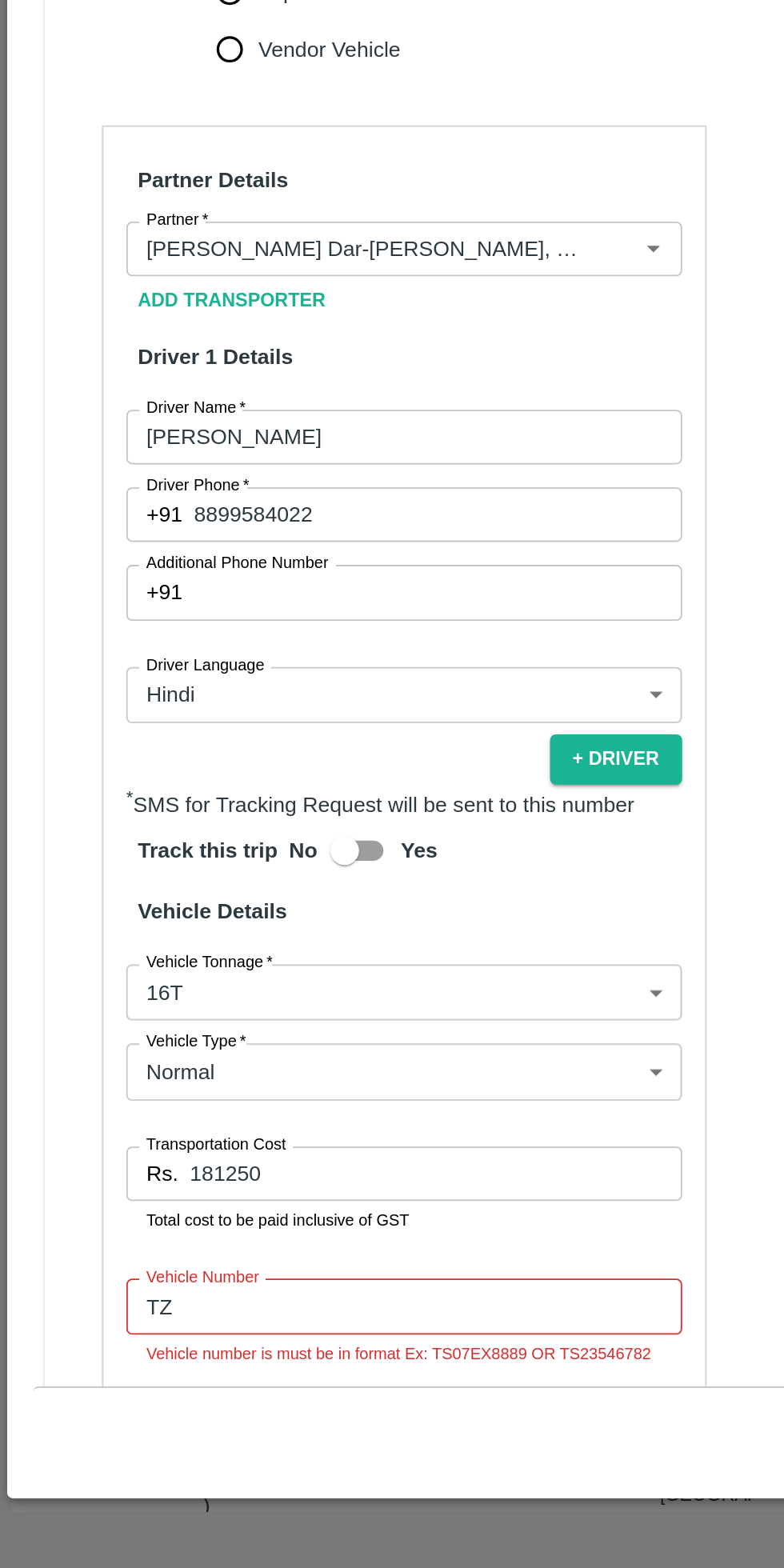
click at [168, 1406] on input "TZ" at bounding box center [225, 1422] width 310 height 30
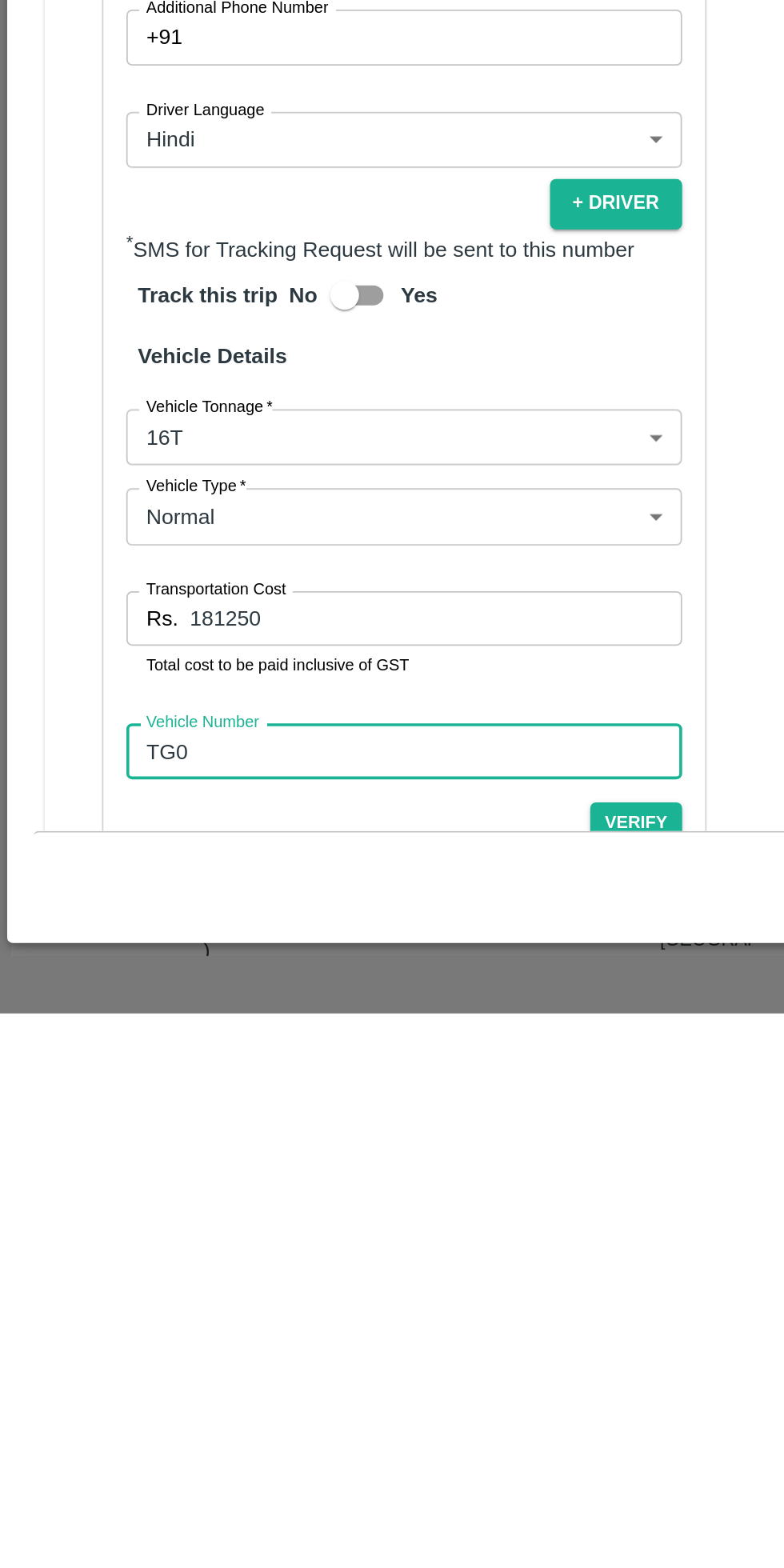
scroll to position [173, 0]
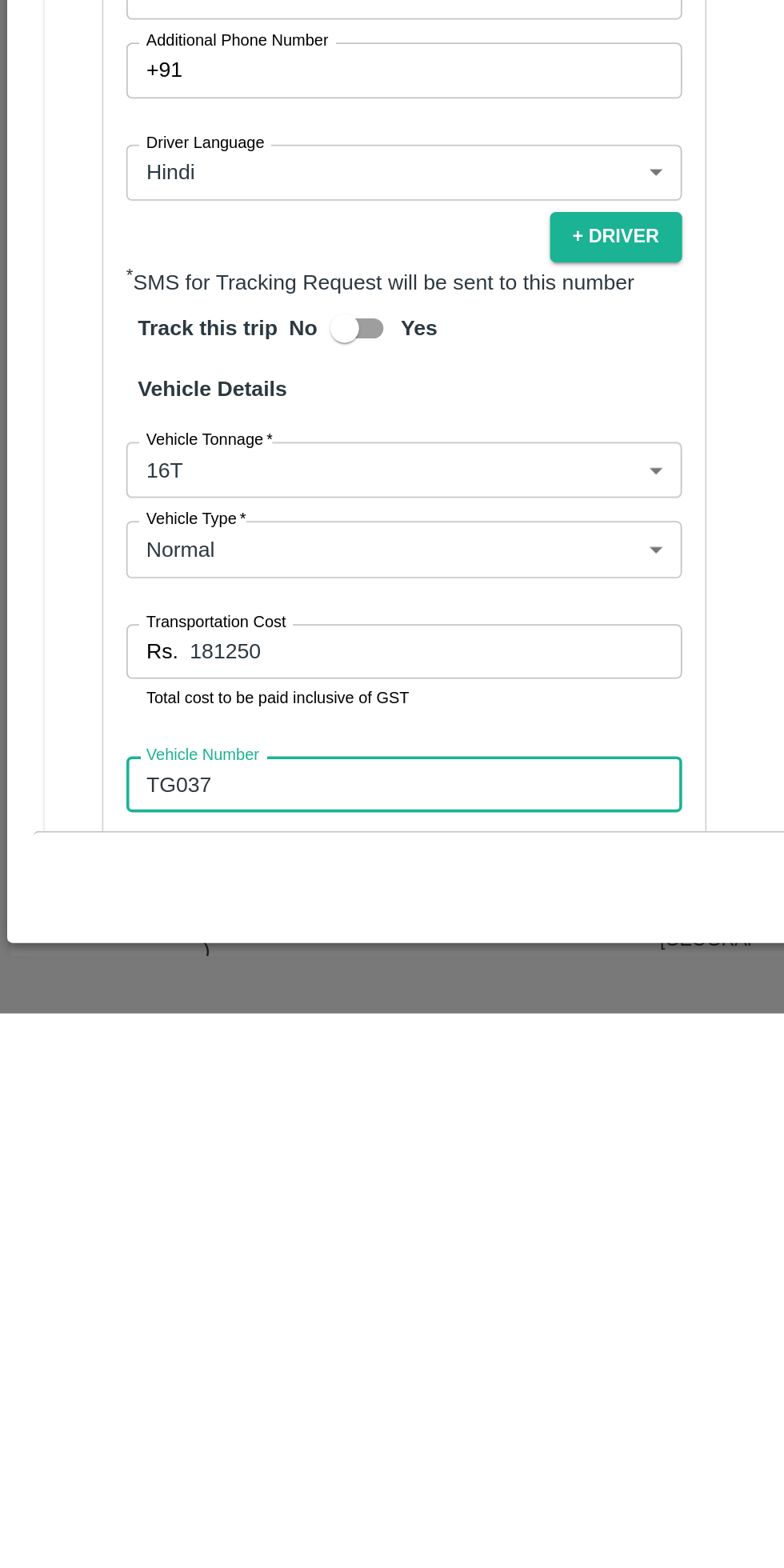
click at [202, 1425] on input "TG037" at bounding box center [225, 1440] width 310 height 30
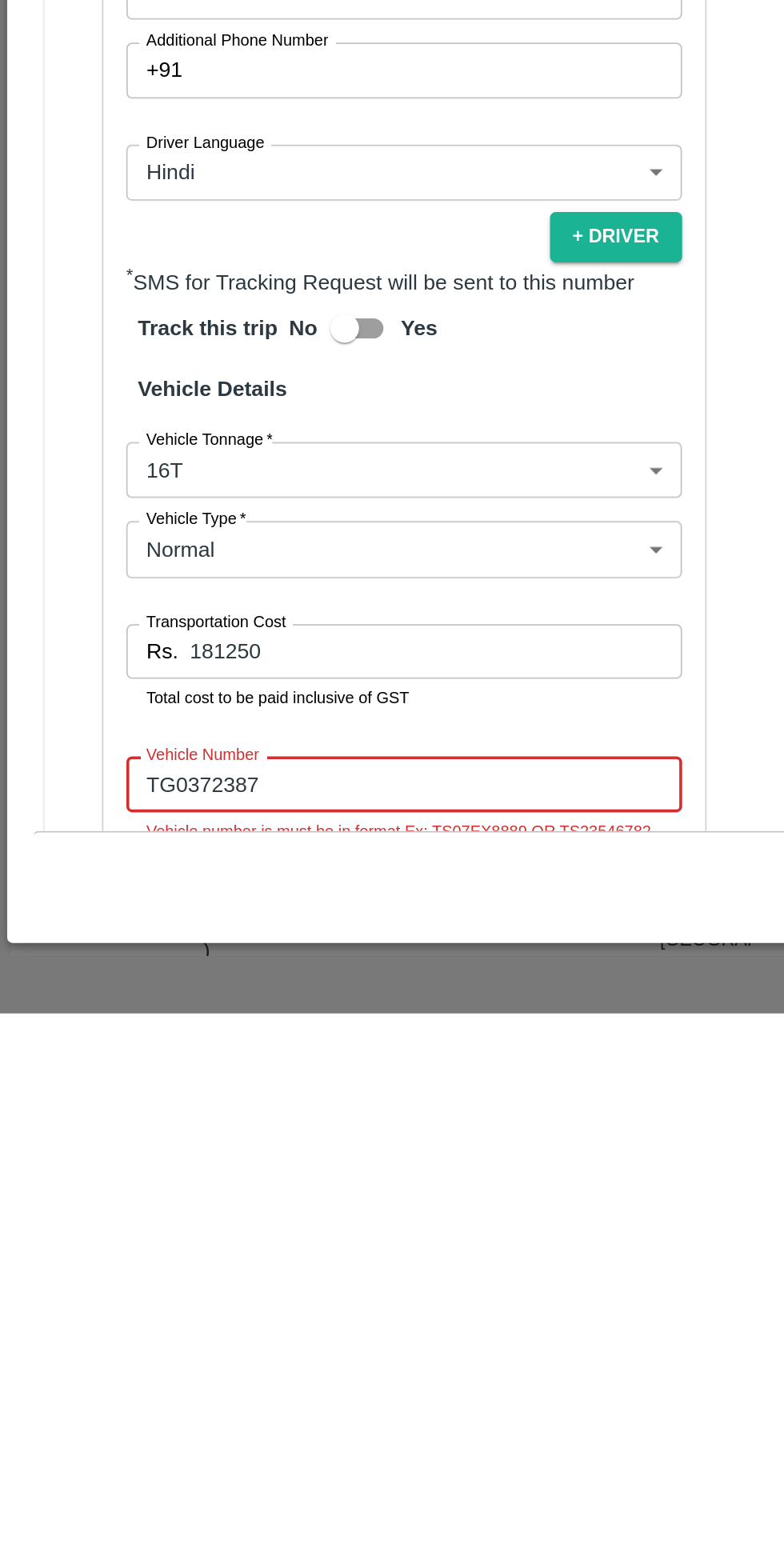
scroll to position [191, 0]
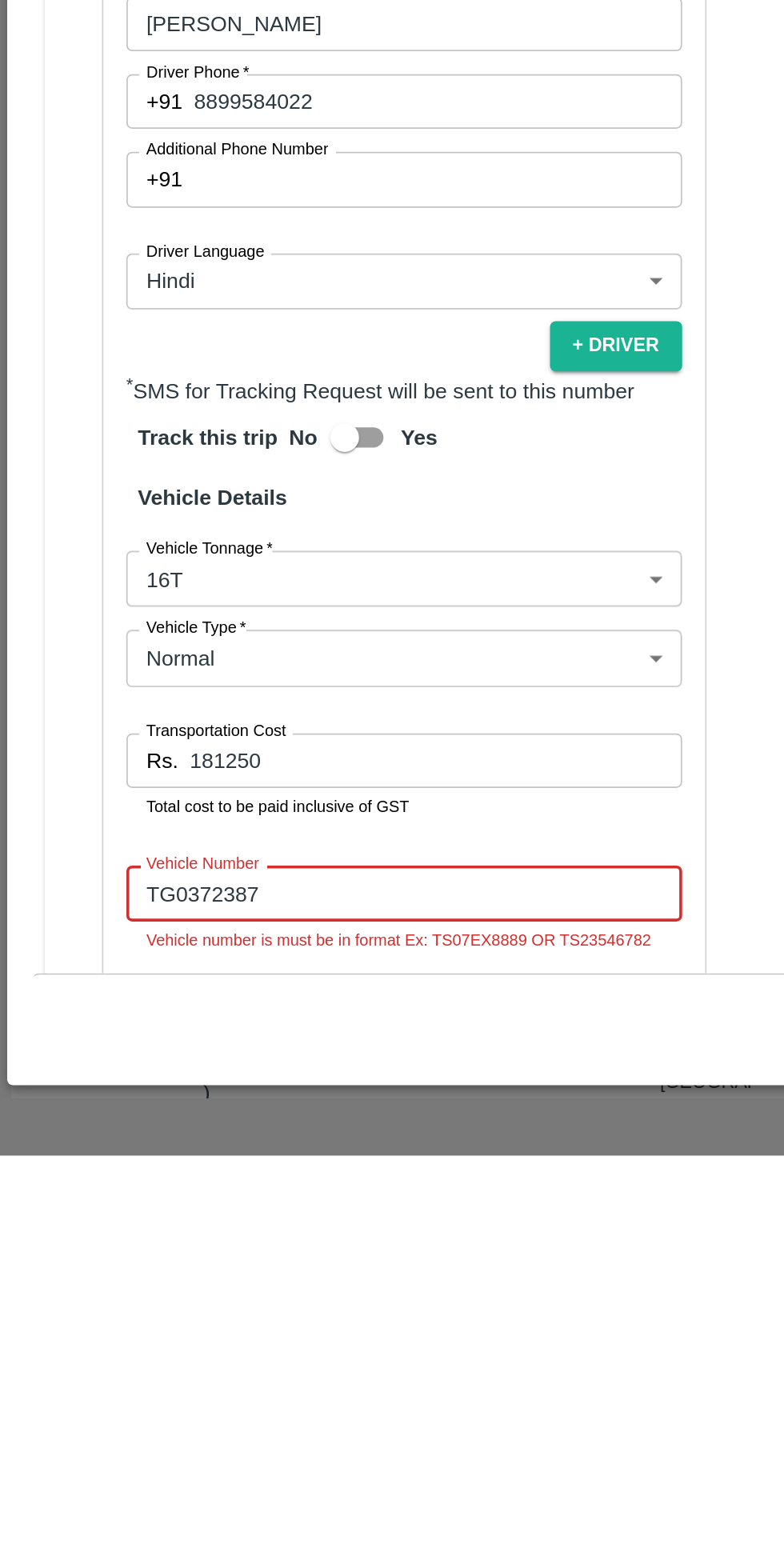
click at [109, 1406] on input "TG0372387" at bounding box center [225, 1422] width 310 height 30
click at [106, 1406] on input "TG0372387" at bounding box center [225, 1422] width 310 height 30
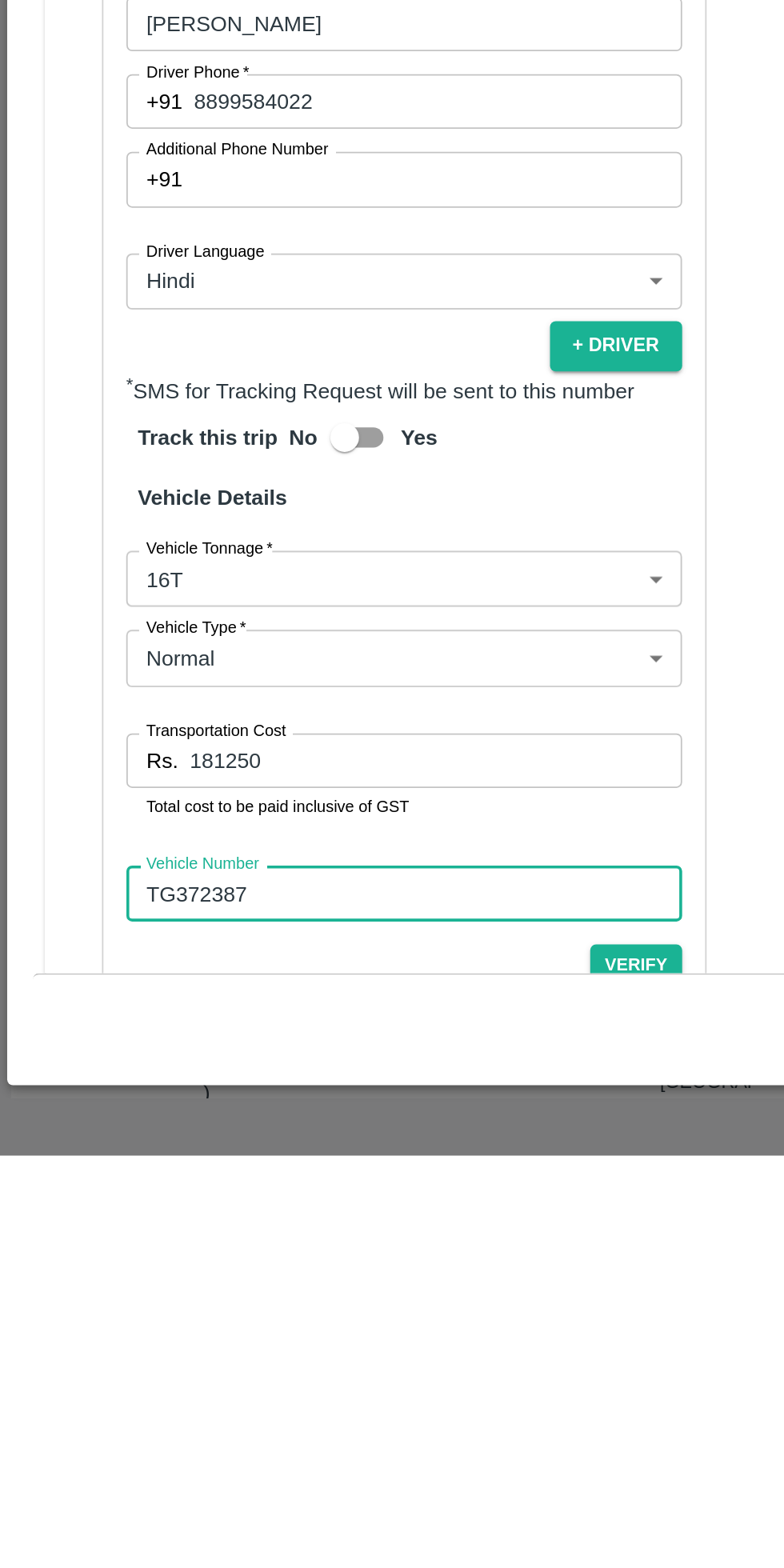
scroll to position [173, 0]
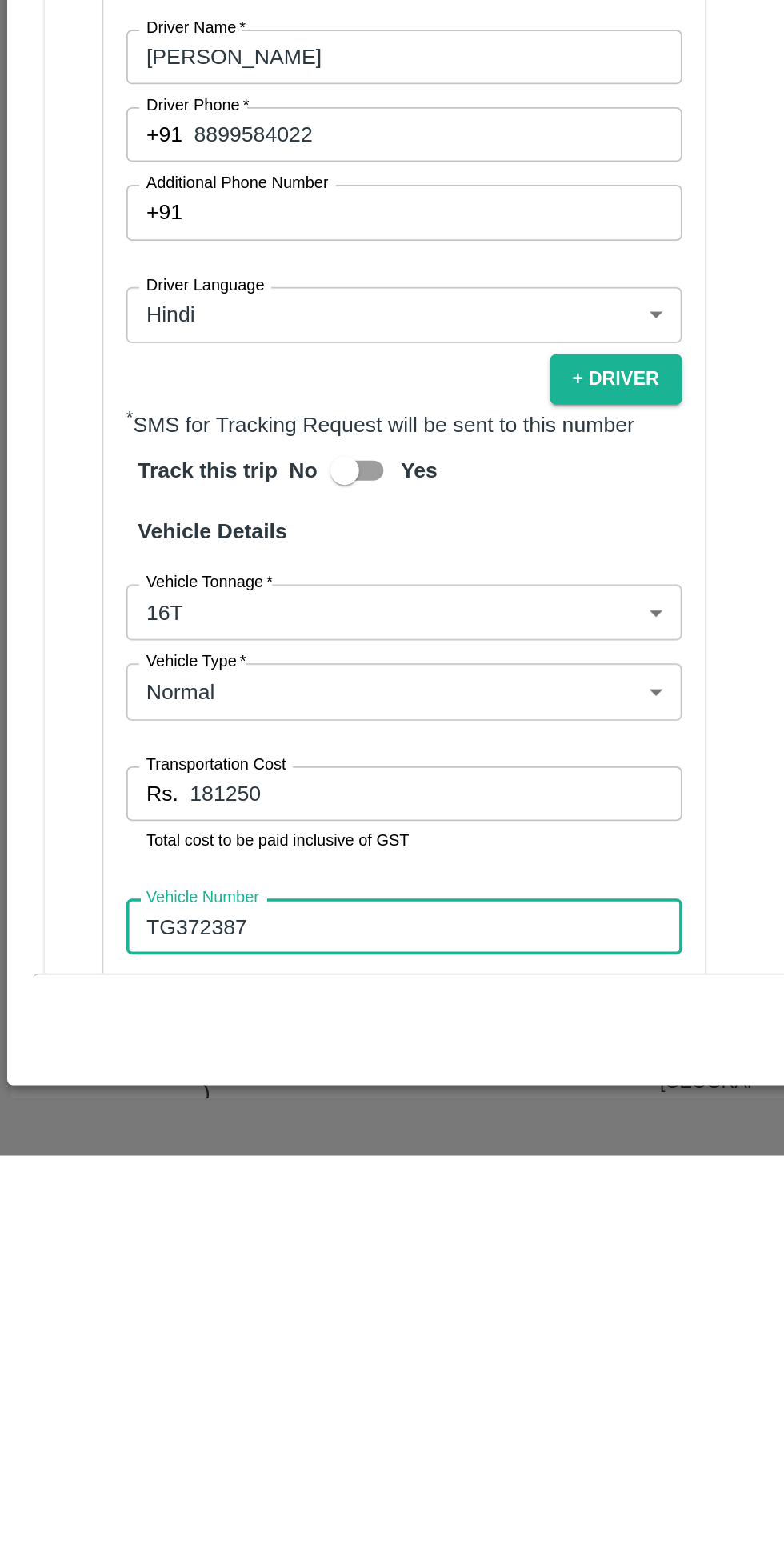
click at [228, 1425] on input "TG372387" at bounding box center [225, 1440] width 310 height 30
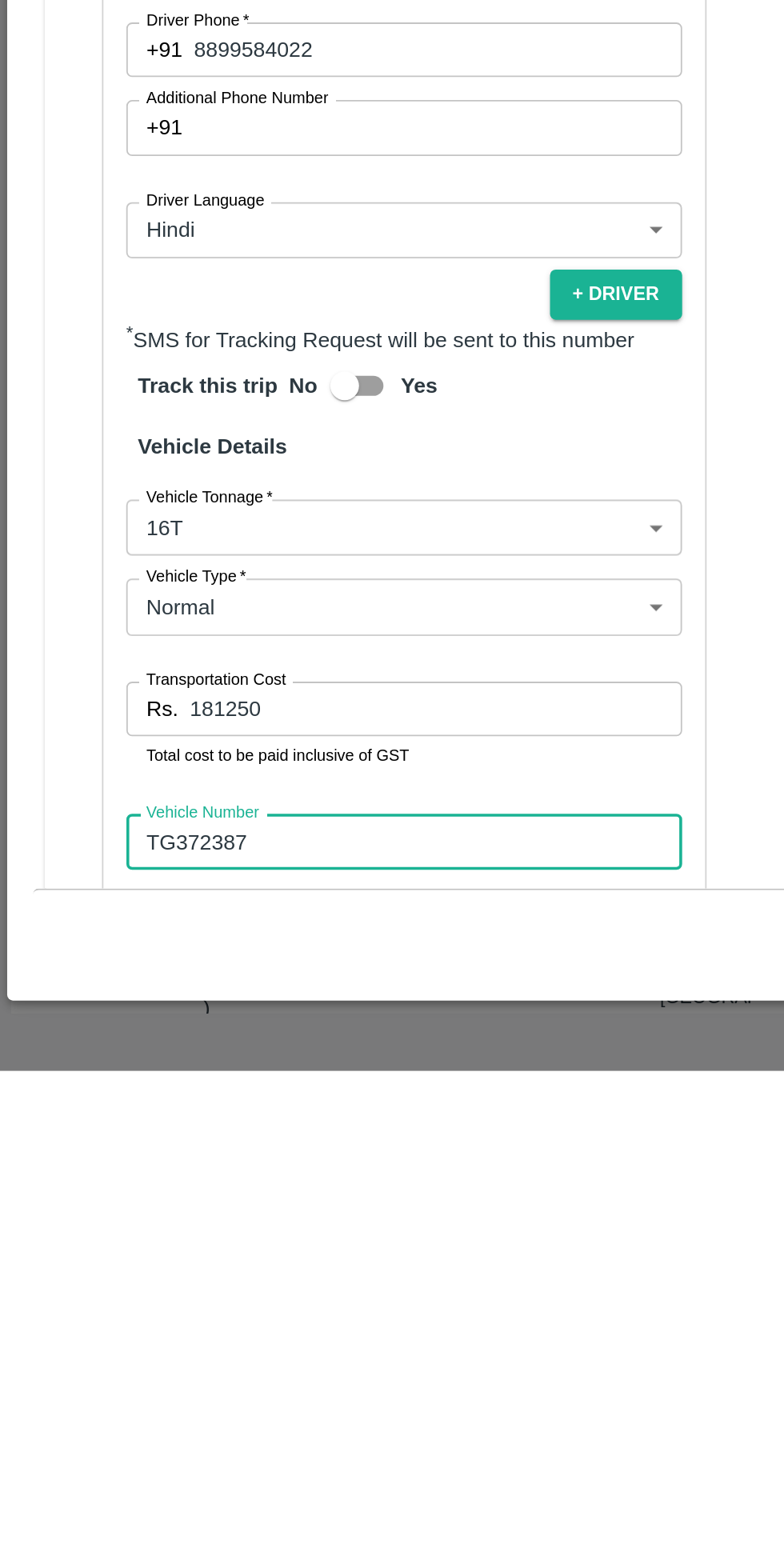
type input "TG372387"
click at [354, 1469] on button "Verify" at bounding box center [354, 1480] width 52 height 23
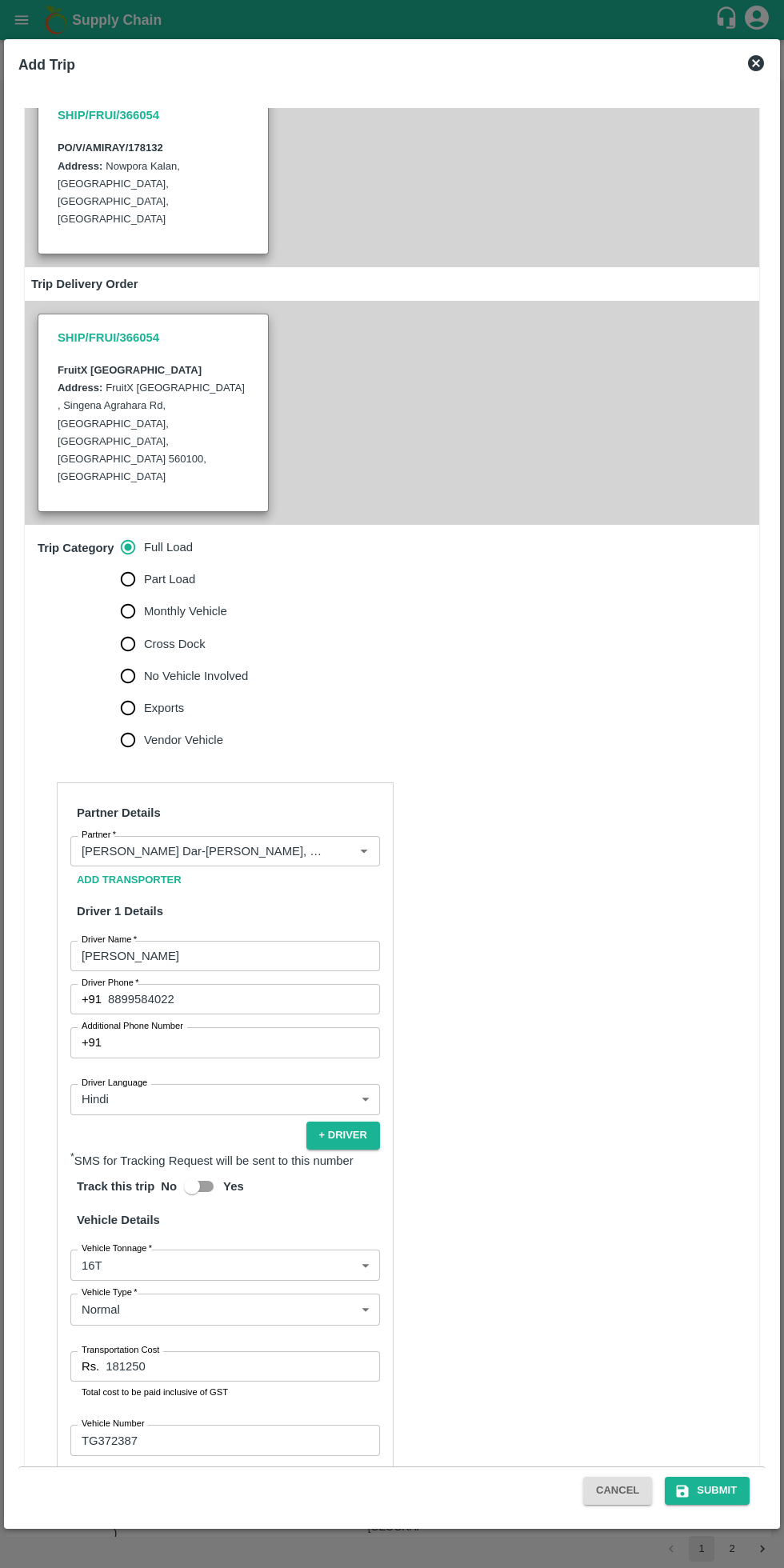
click at [204, 1171] on input "Yes" at bounding box center [192, 1186] width 91 height 30
checkbox input "true"
click at [714, 1490] on button "Submit" at bounding box center [707, 1490] width 85 height 28
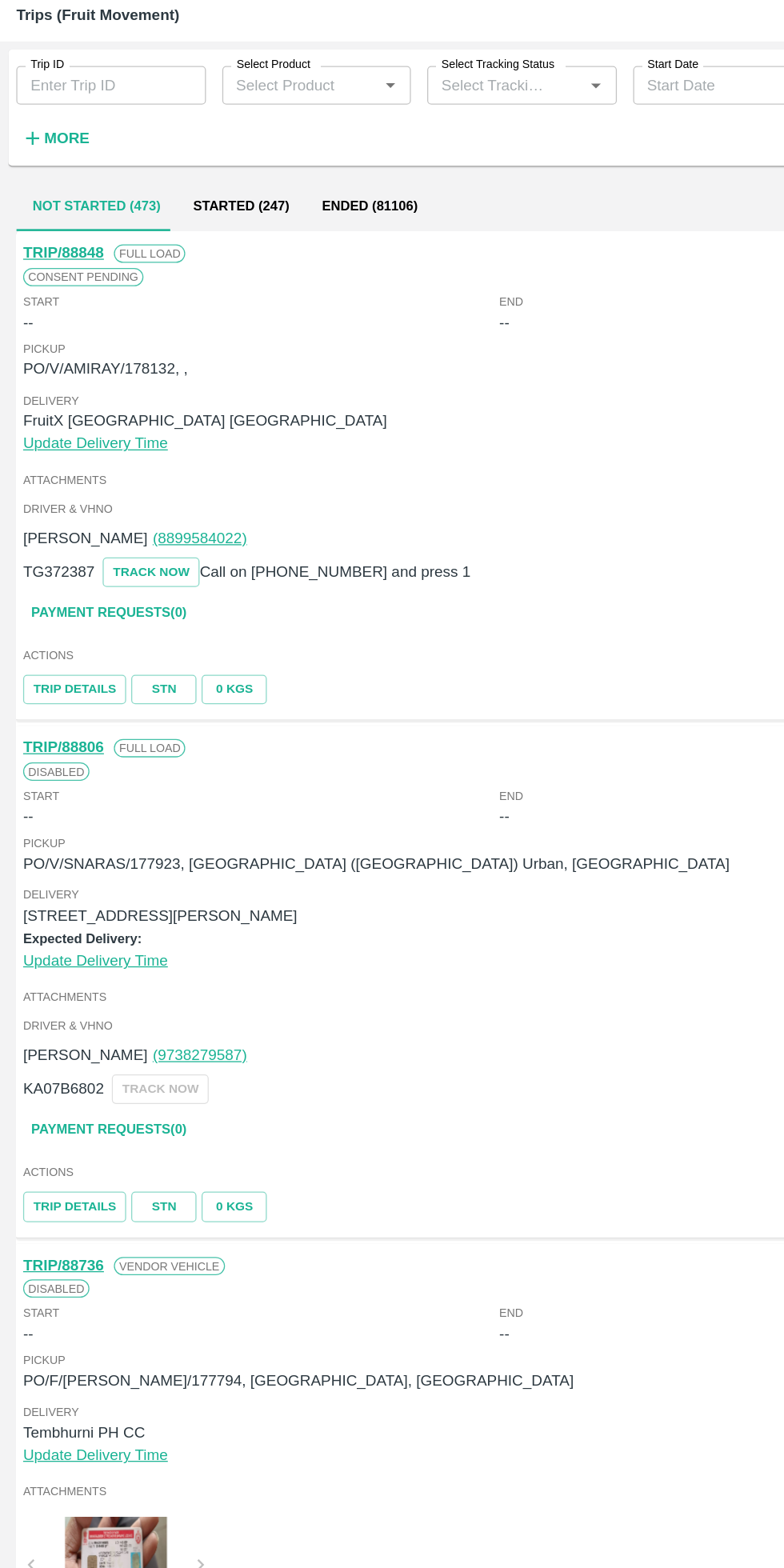
click at [132, 531] on link "Payment Requests( 0 )" at bounding box center [85, 531] width 134 height 28
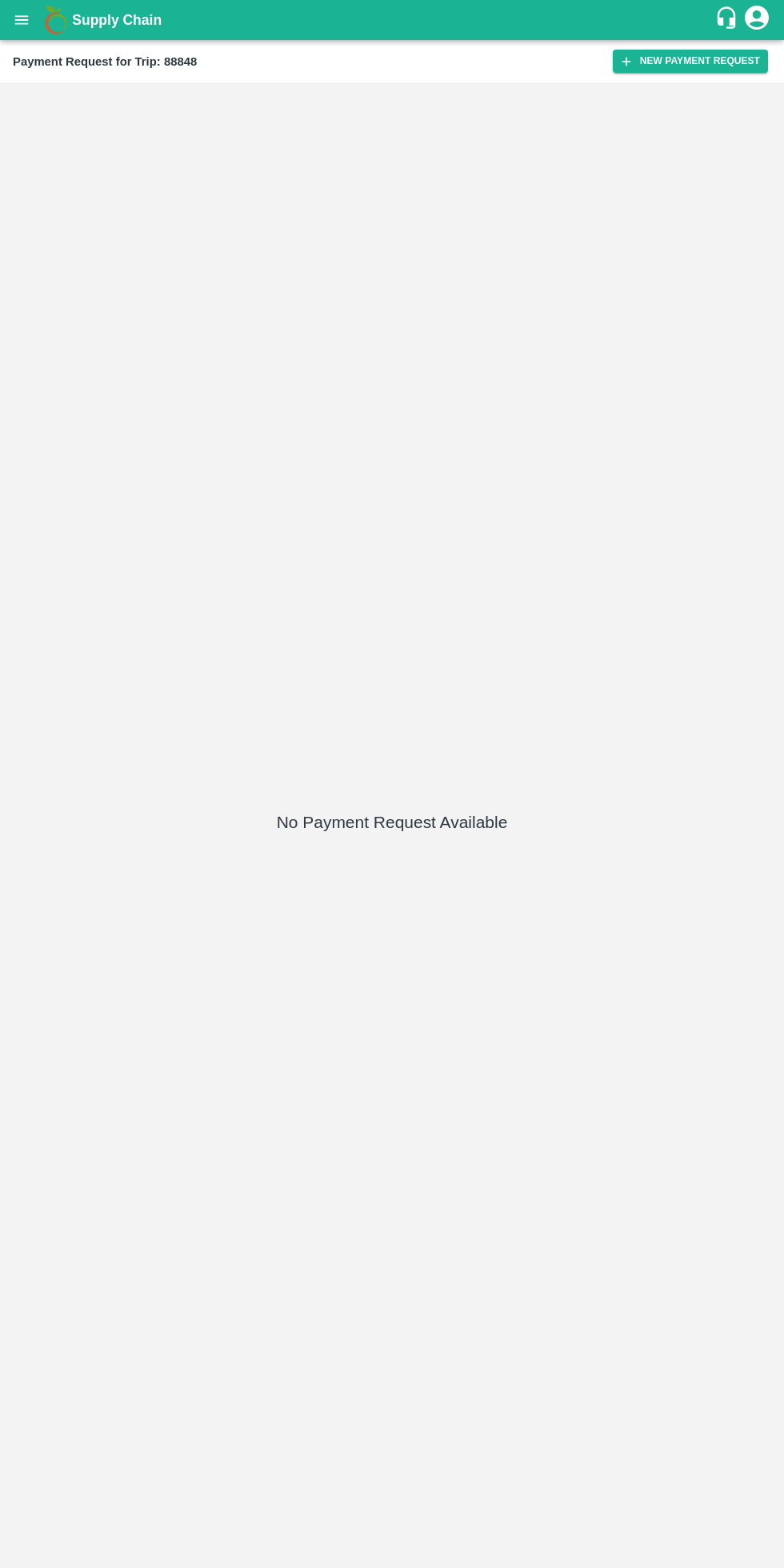
click at [703, 61] on button "New Payment Request" at bounding box center [689, 61] width 155 height 23
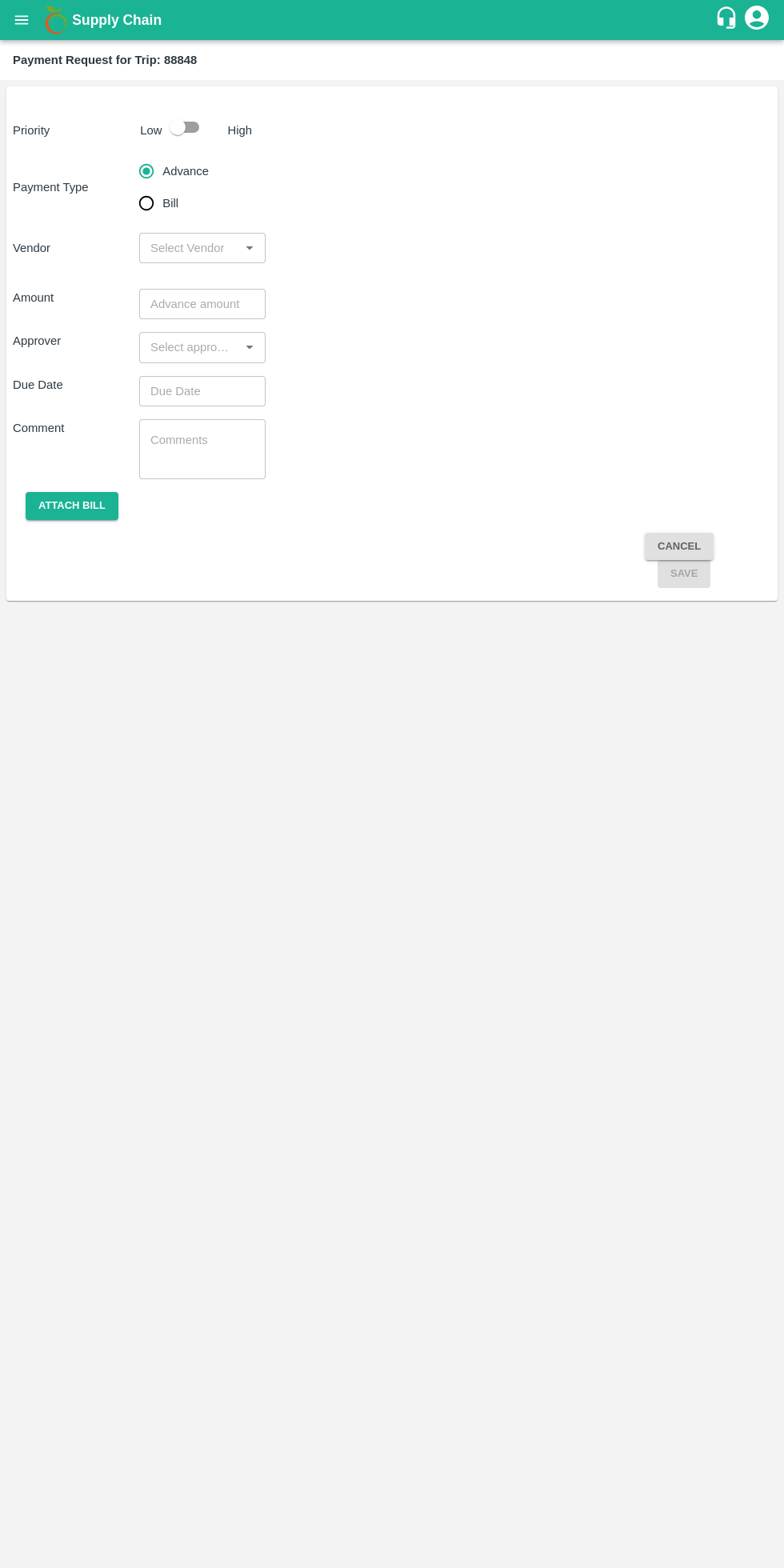
click at [197, 129] on input "checkbox" at bounding box center [178, 127] width 91 height 30
checkbox input "true"
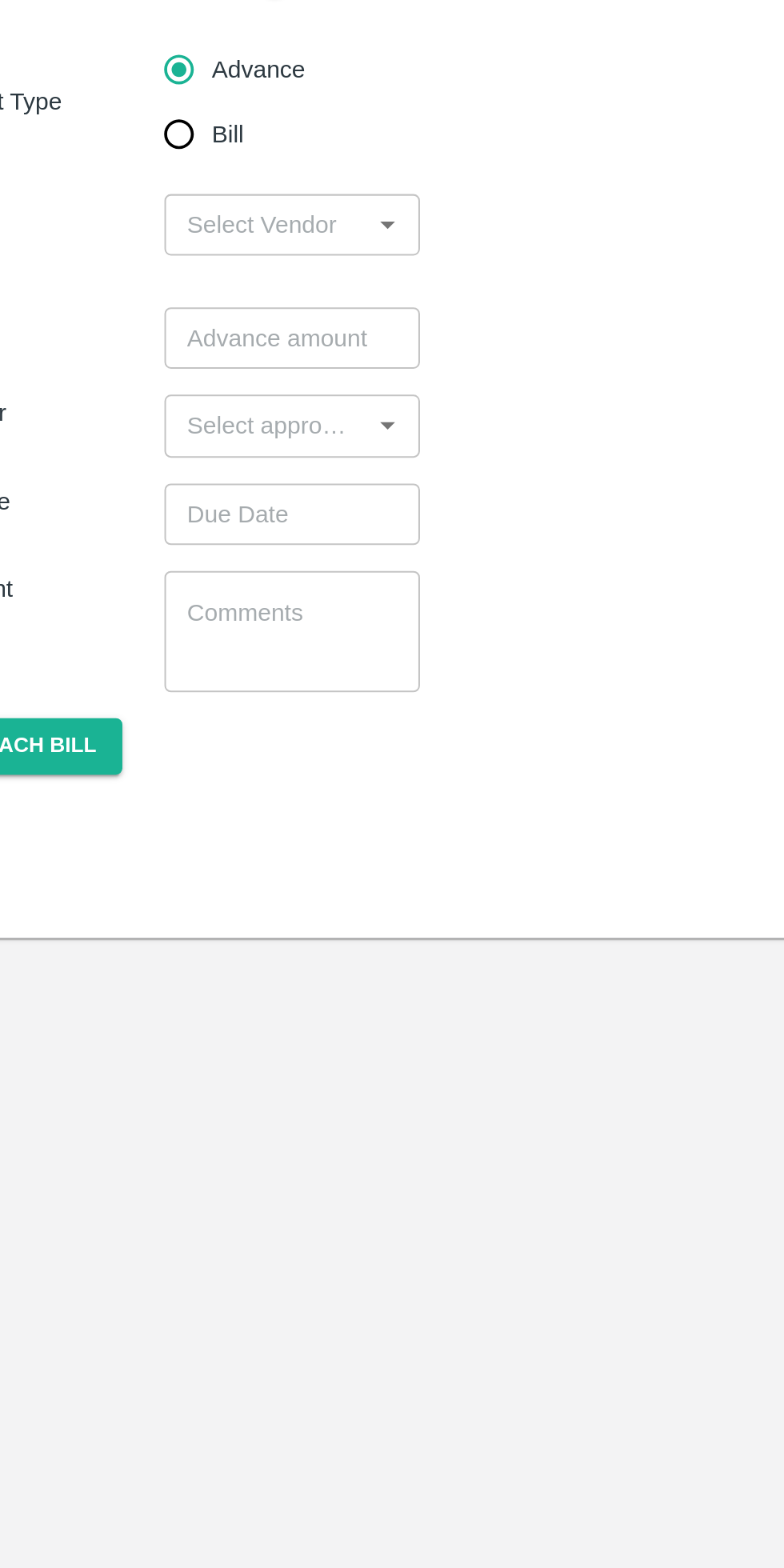
click at [217, 241] on input "input" at bounding box center [189, 248] width 90 height 21
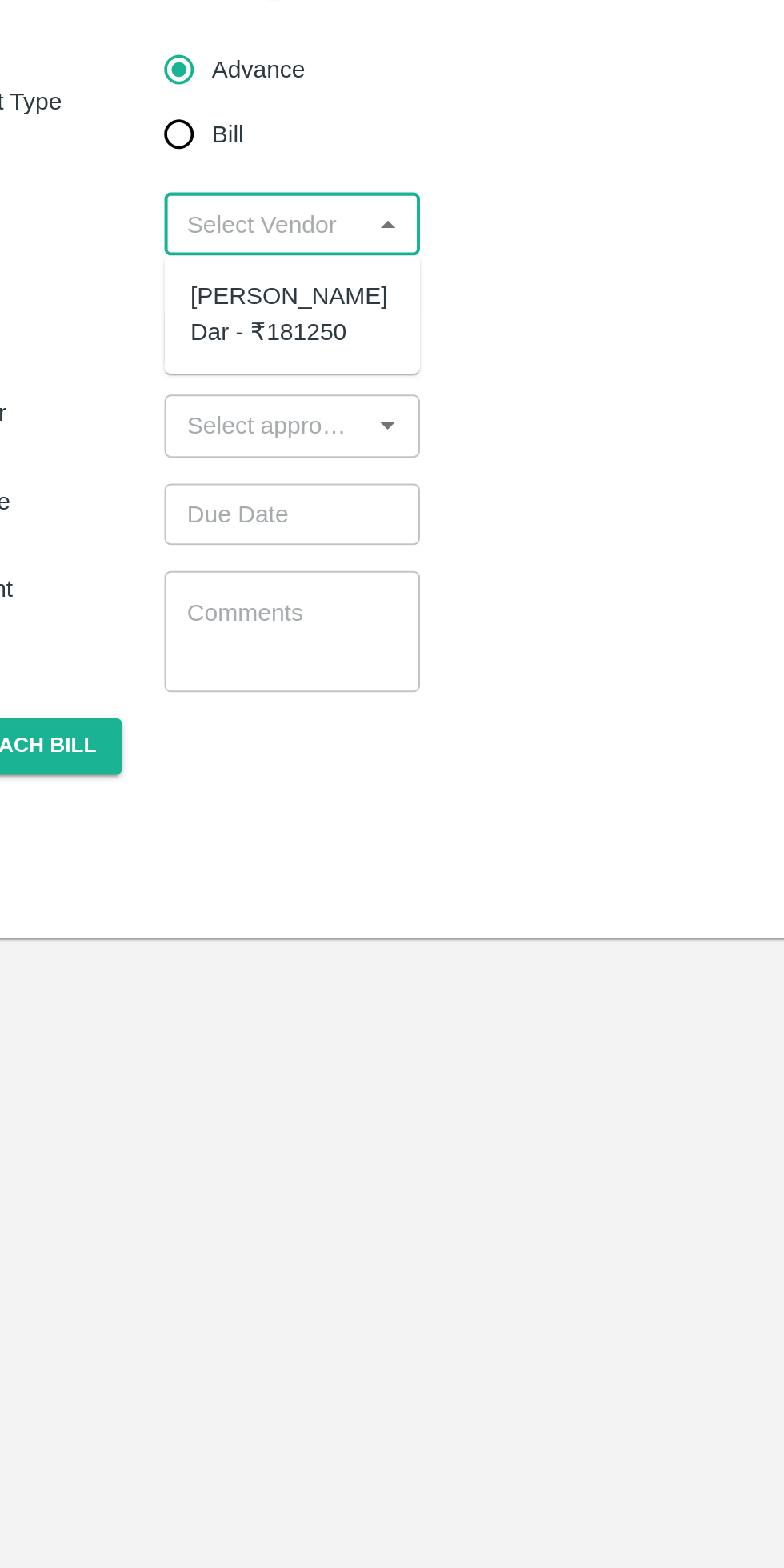
click at [200, 289] on div "[PERSON_NAME] Dar - ₹181250" at bounding box center [202, 292] width 101 height 36
type input "[PERSON_NAME] Dar - ₹181250"
click at [217, 309] on input "number" at bounding box center [202, 304] width 126 height 30
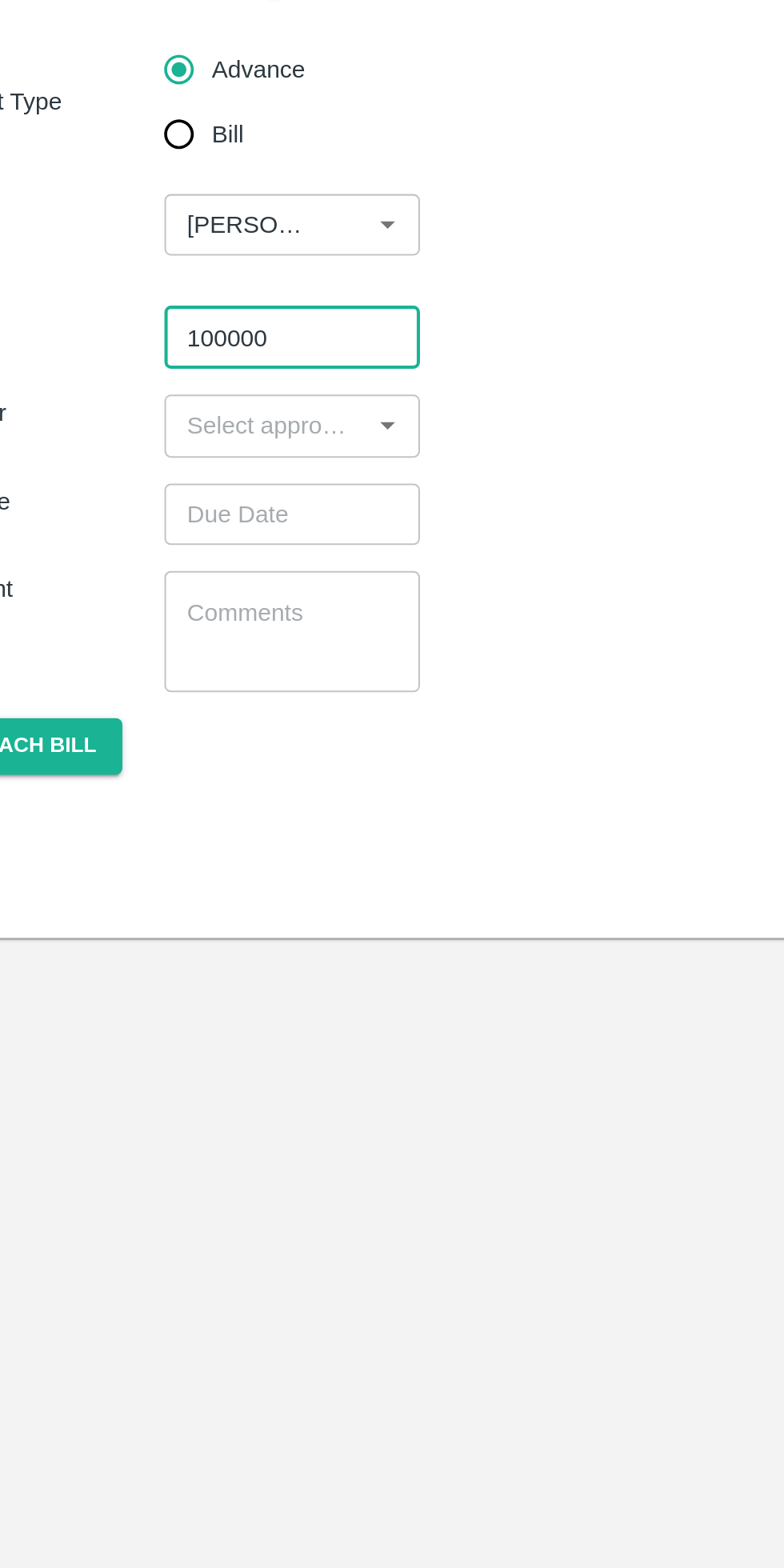
type input "100000"
click at [217, 355] on input "input" at bounding box center [189, 347] width 90 height 21
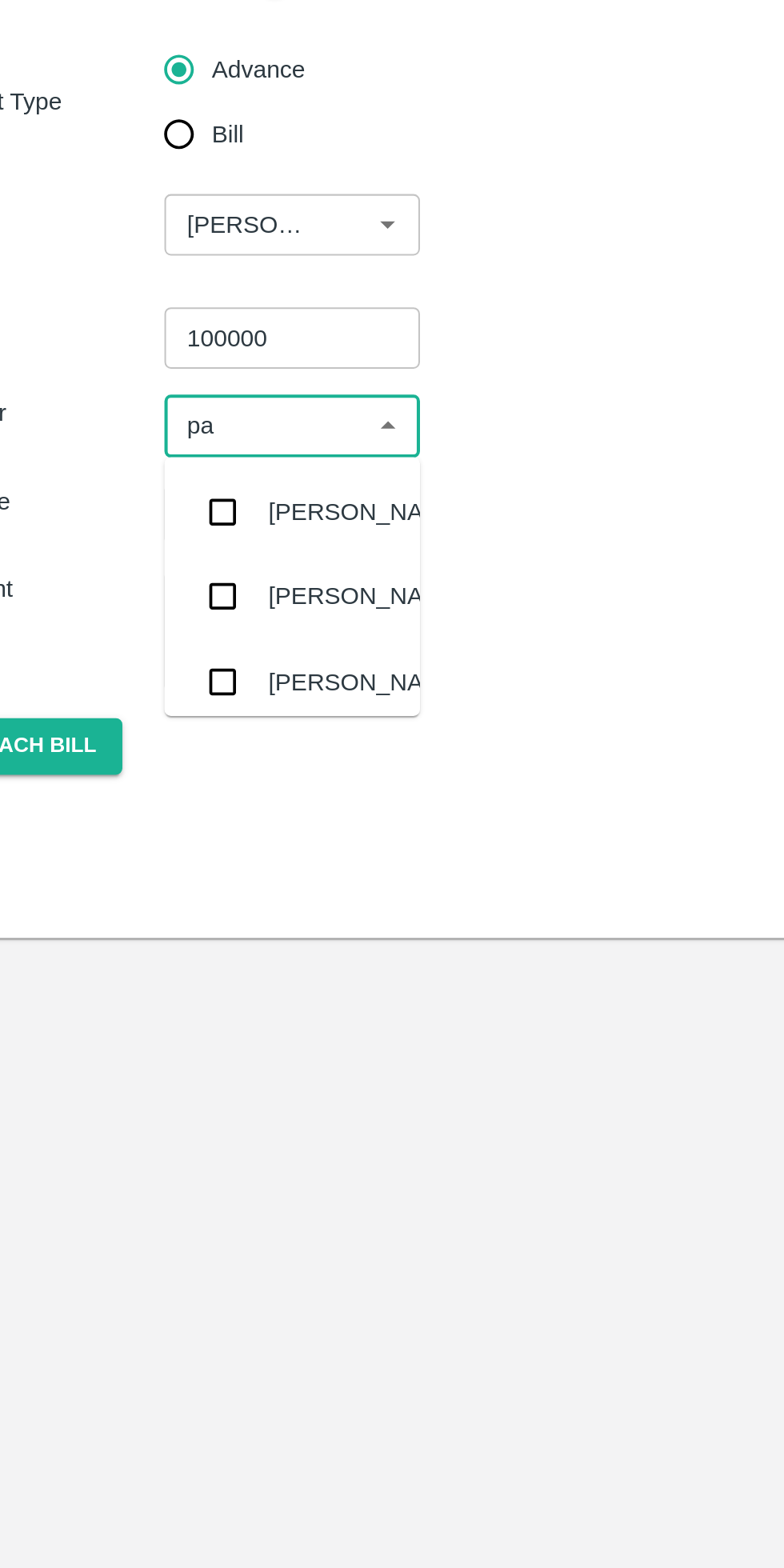
type input "pal"
click at [205, 391] on div "[PERSON_NAME]" at bounding box center [238, 390] width 97 height 18
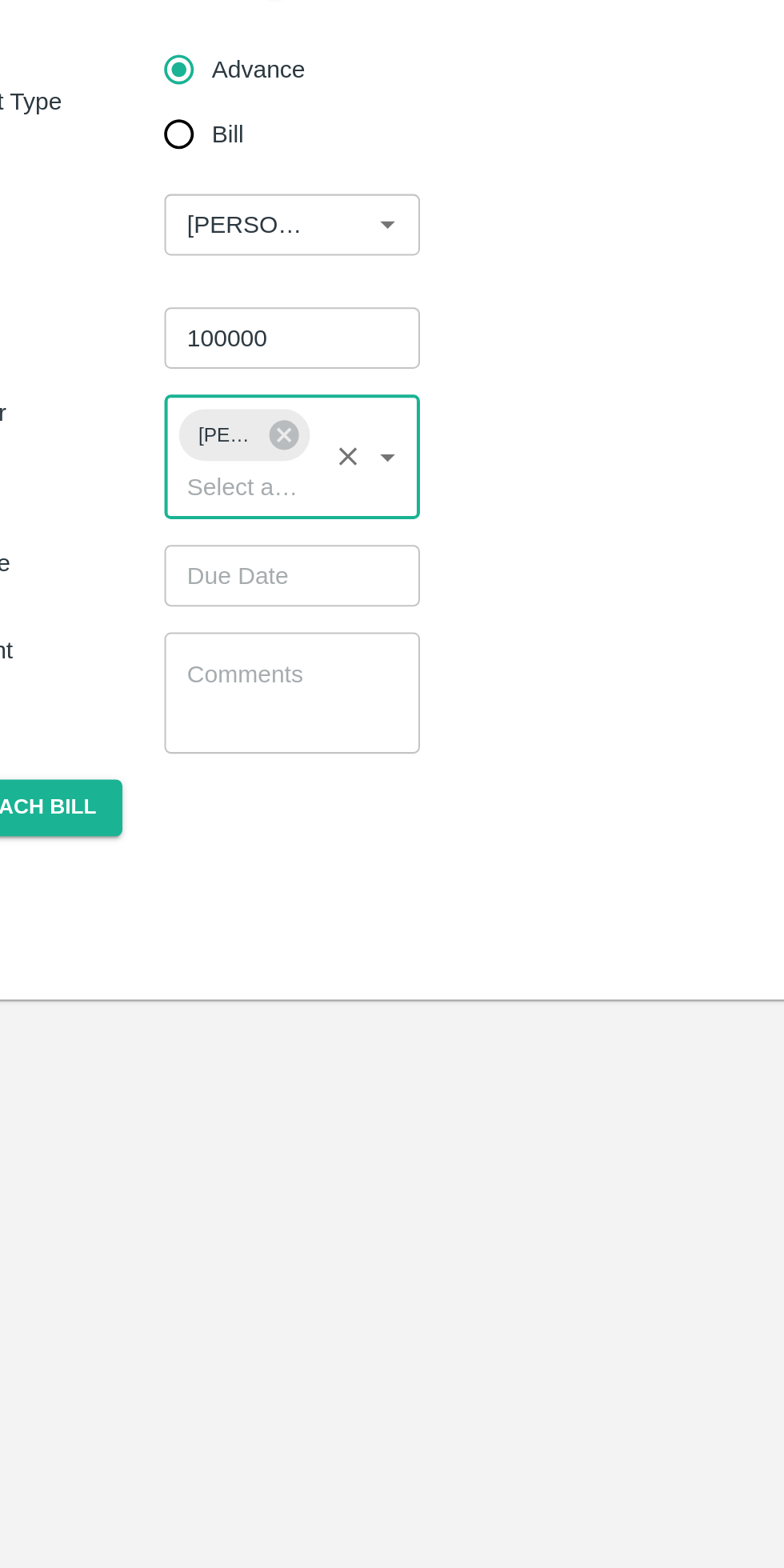
click at [223, 425] on input "Choose date" at bounding box center [197, 421] width 115 height 30
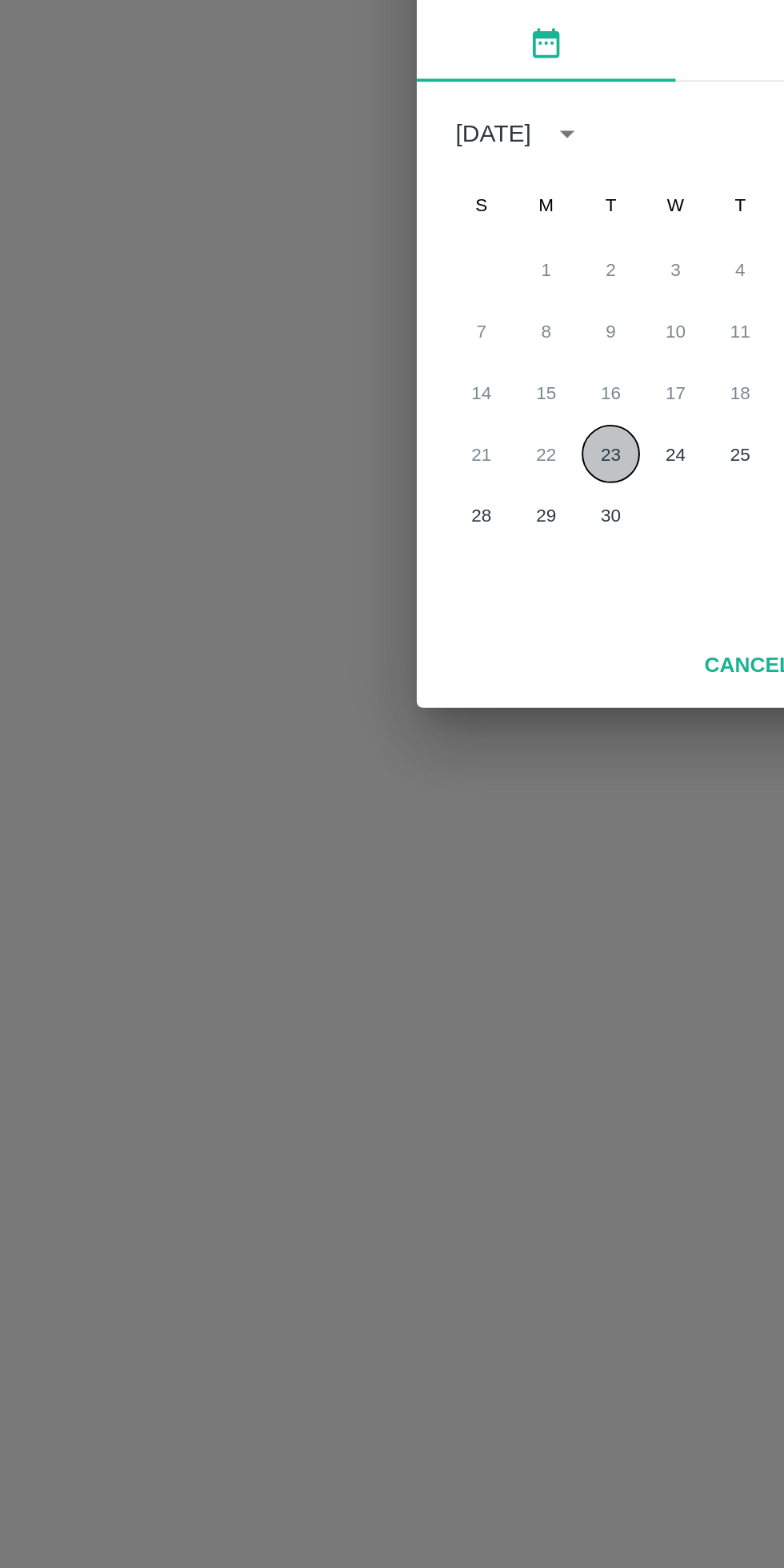
click at [354, 884] on button "23" at bounding box center [359, 882] width 29 height 29
type input "[DATE] 12:00 AM"
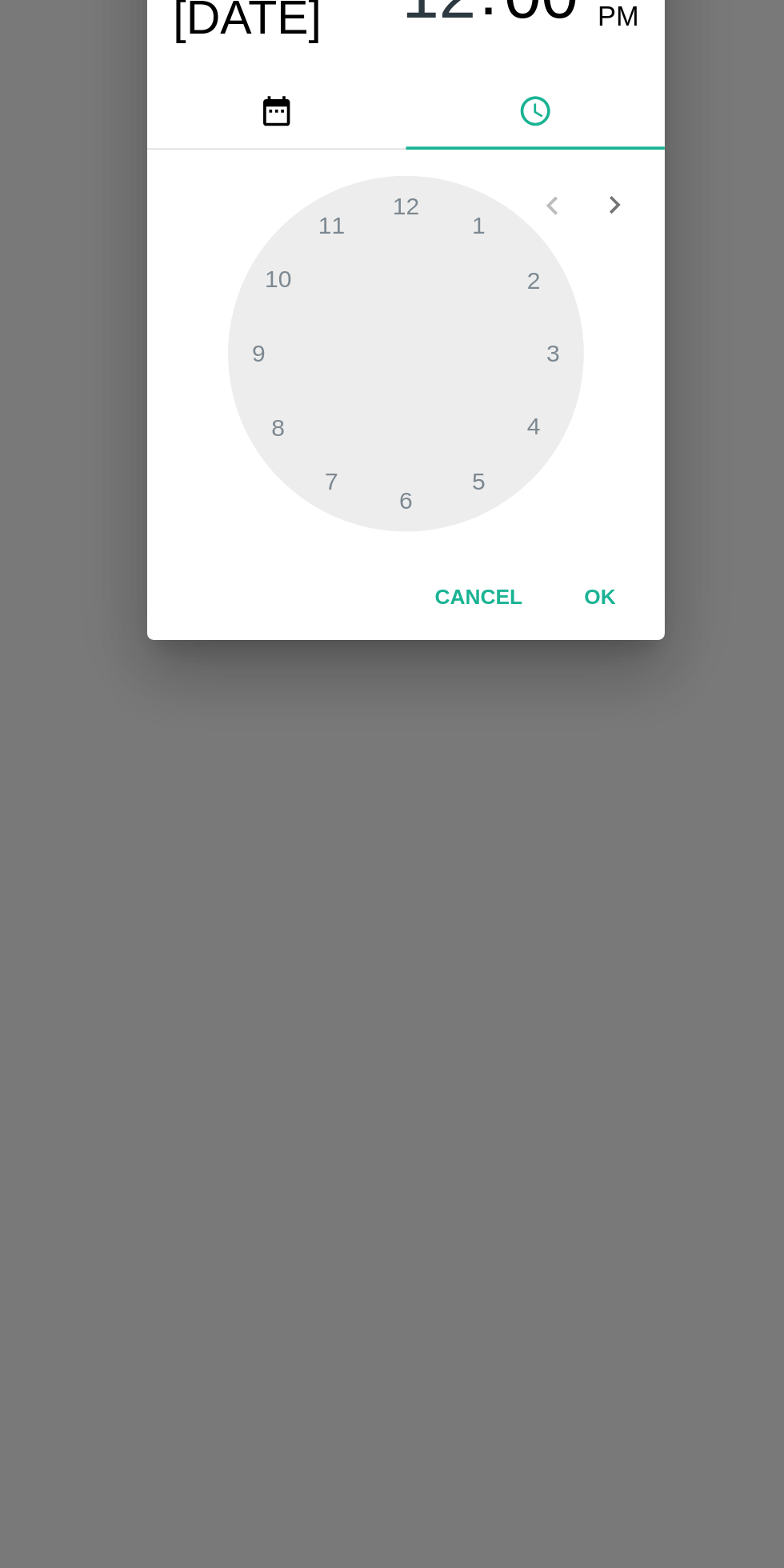
click at [491, 953] on button "OK" at bounding box center [487, 953] width 52 height 28
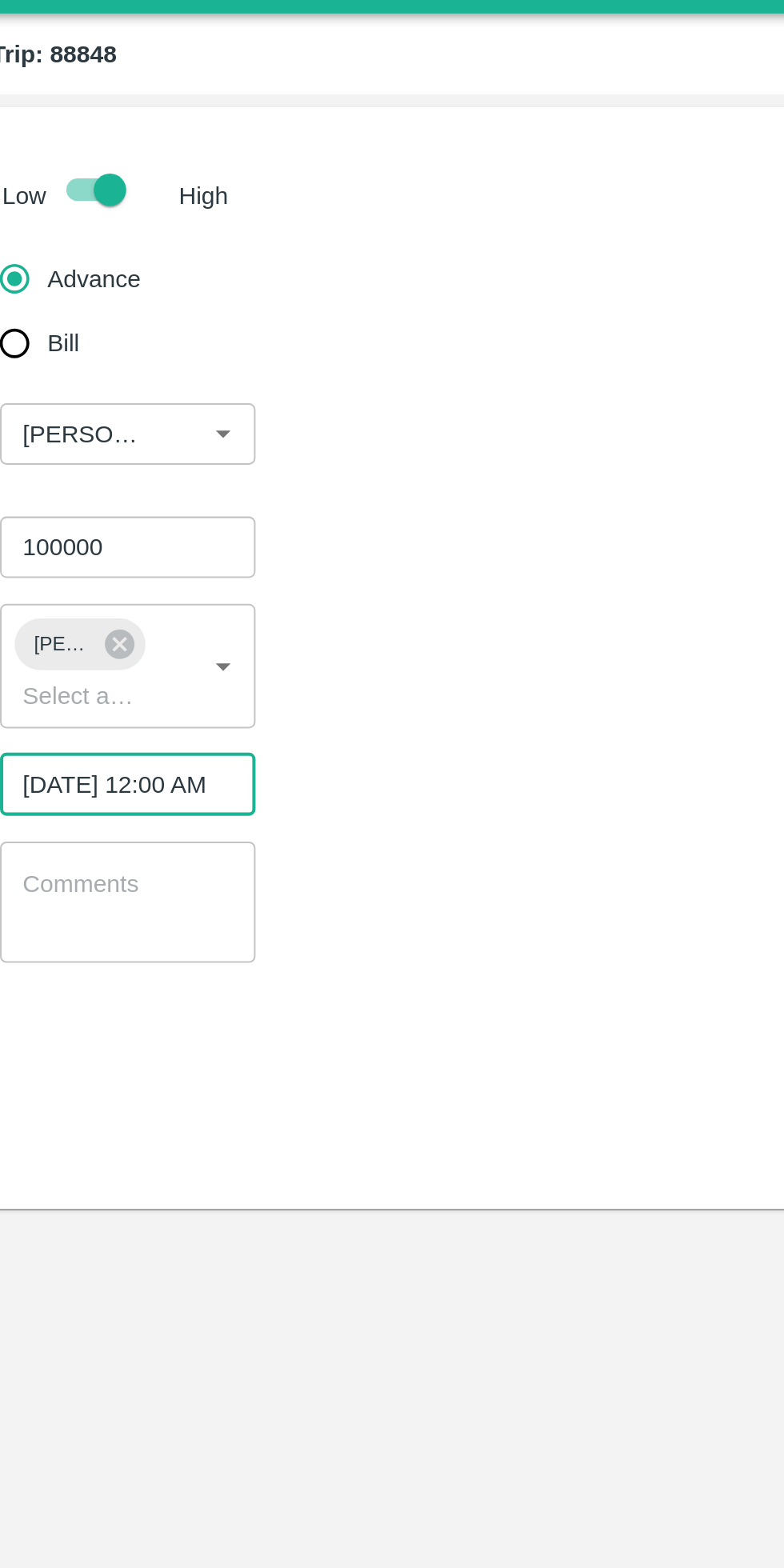
scroll to position [0, 13]
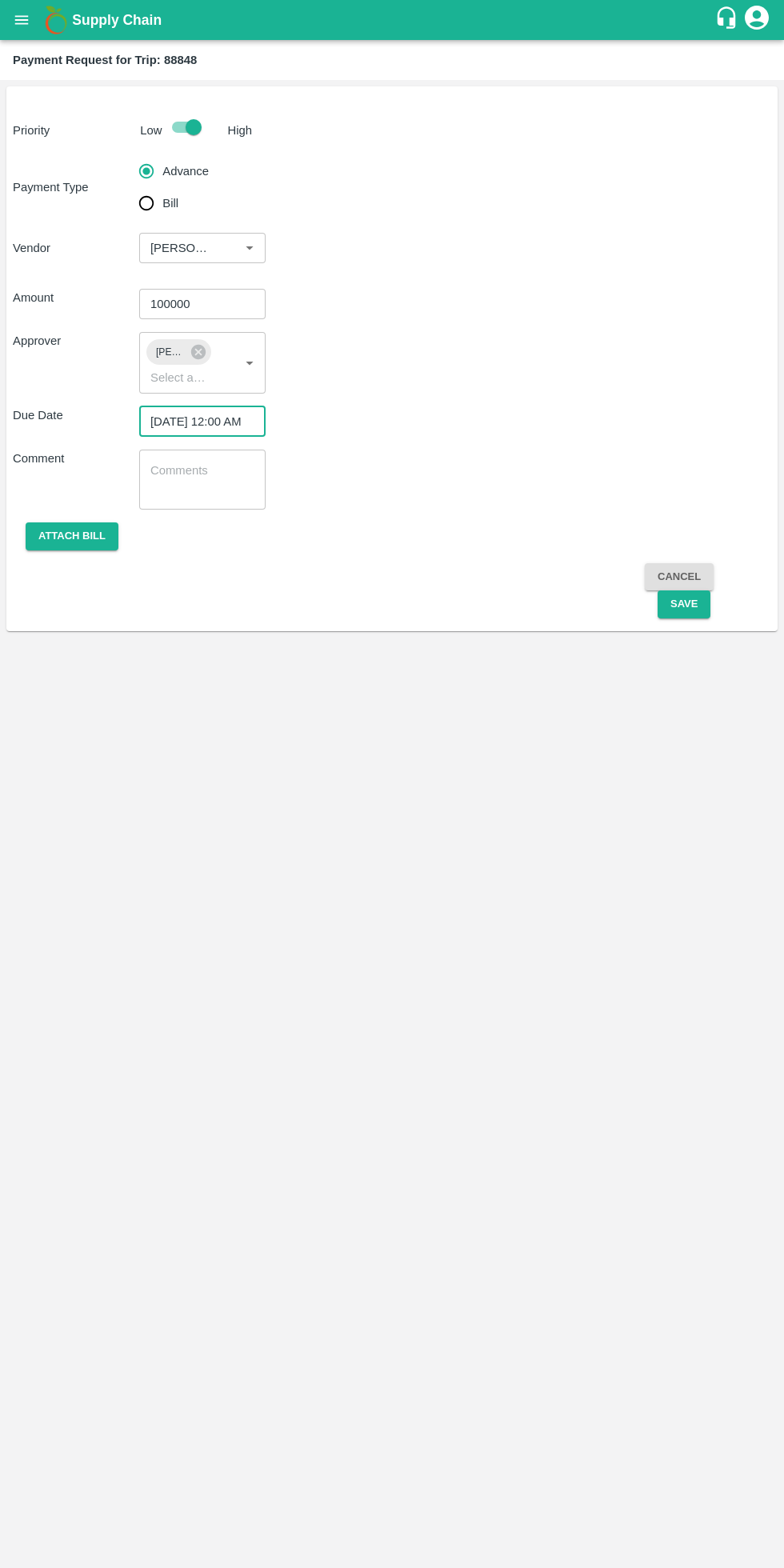
click at [90, 536] on button "Attach bill" at bounding box center [72, 536] width 93 height 28
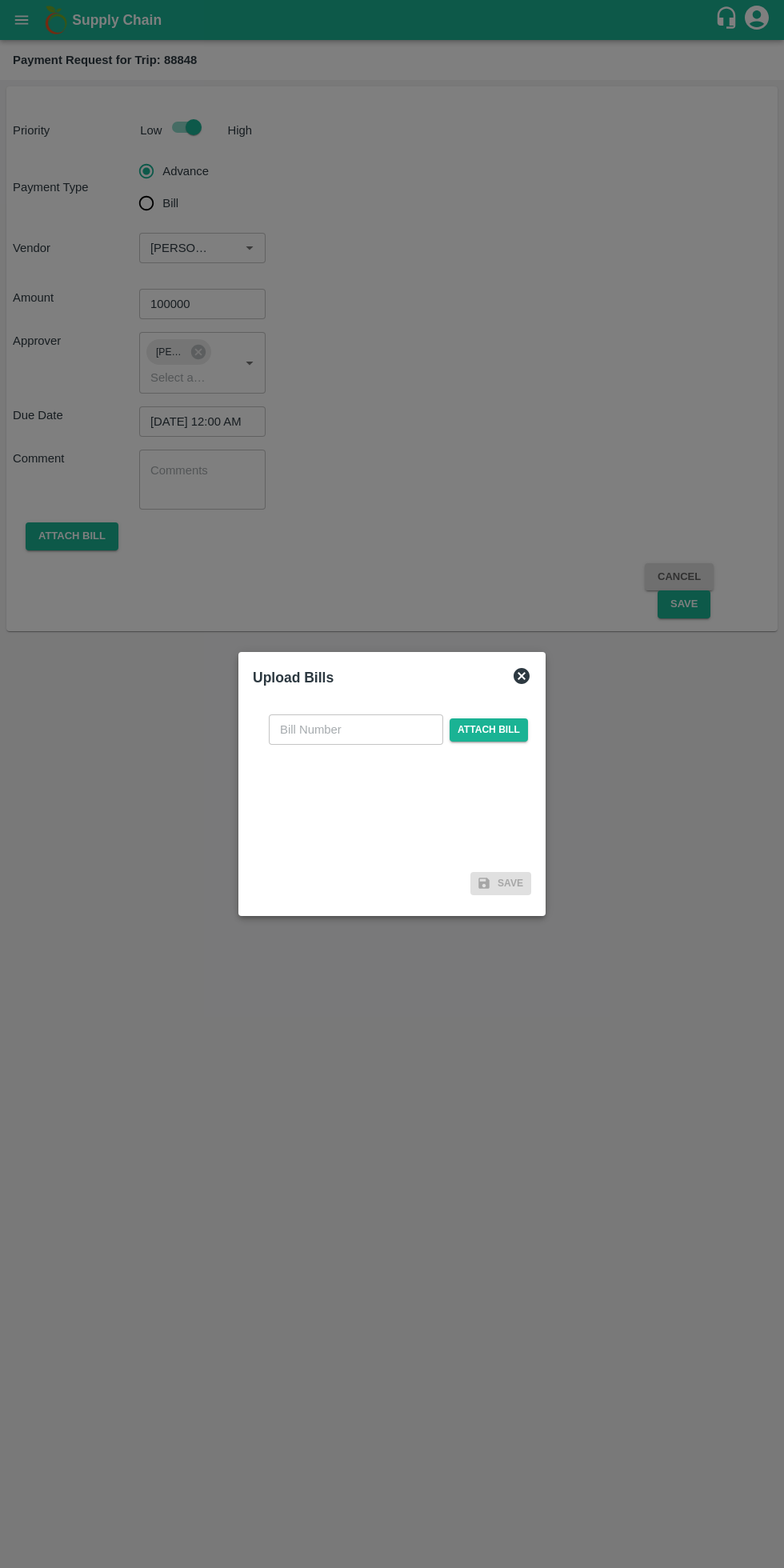
scroll to position [0, 0]
click at [502, 734] on span "Attach bill" at bounding box center [488, 729] width 79 height 23
click at [0, 0] on input "Attach bill" at bounding box center [0, 0] width 0 height 0
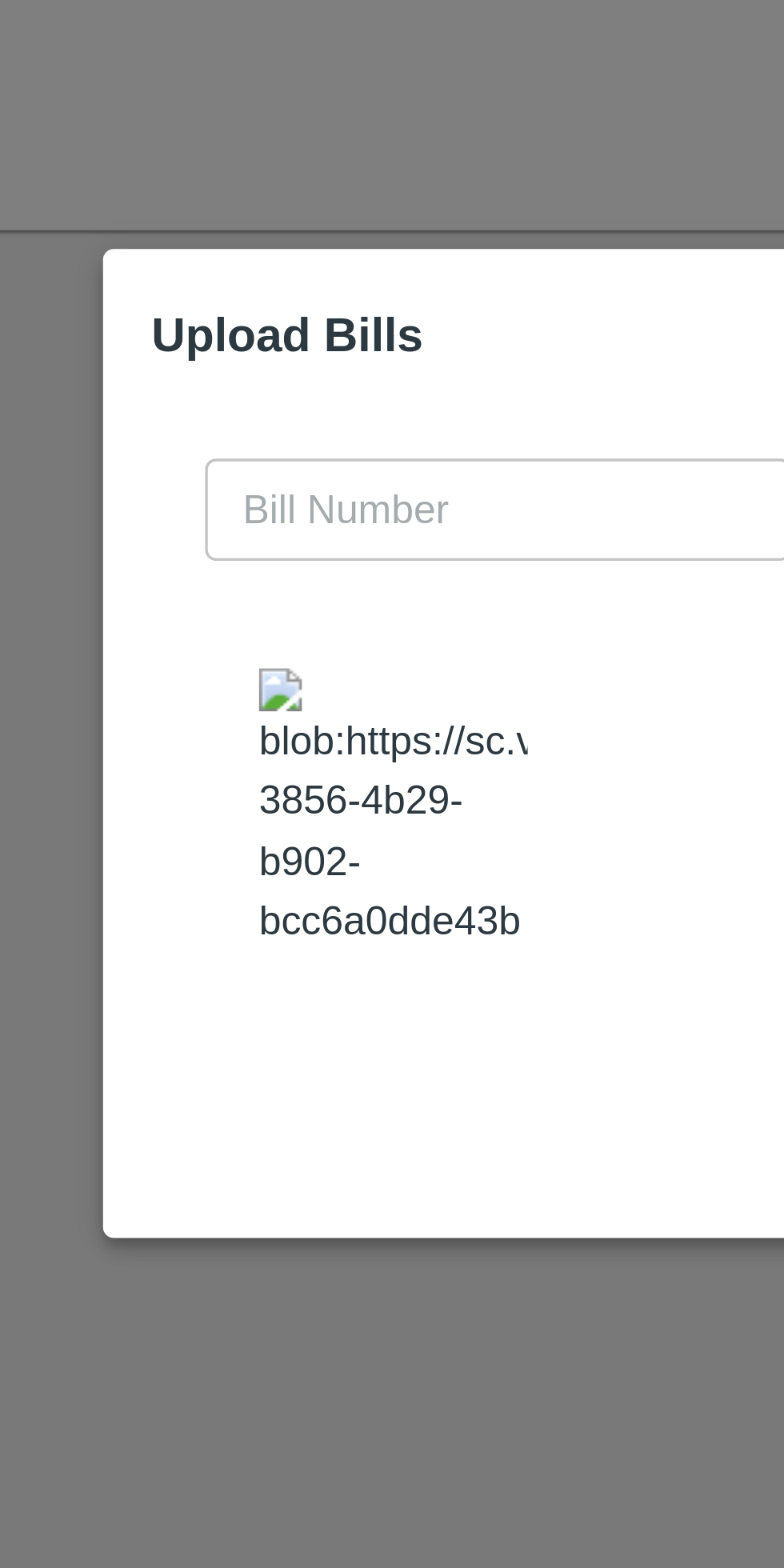
click at [334, 701] on input "text" at bounding box center [356, 714] width 174 height 30
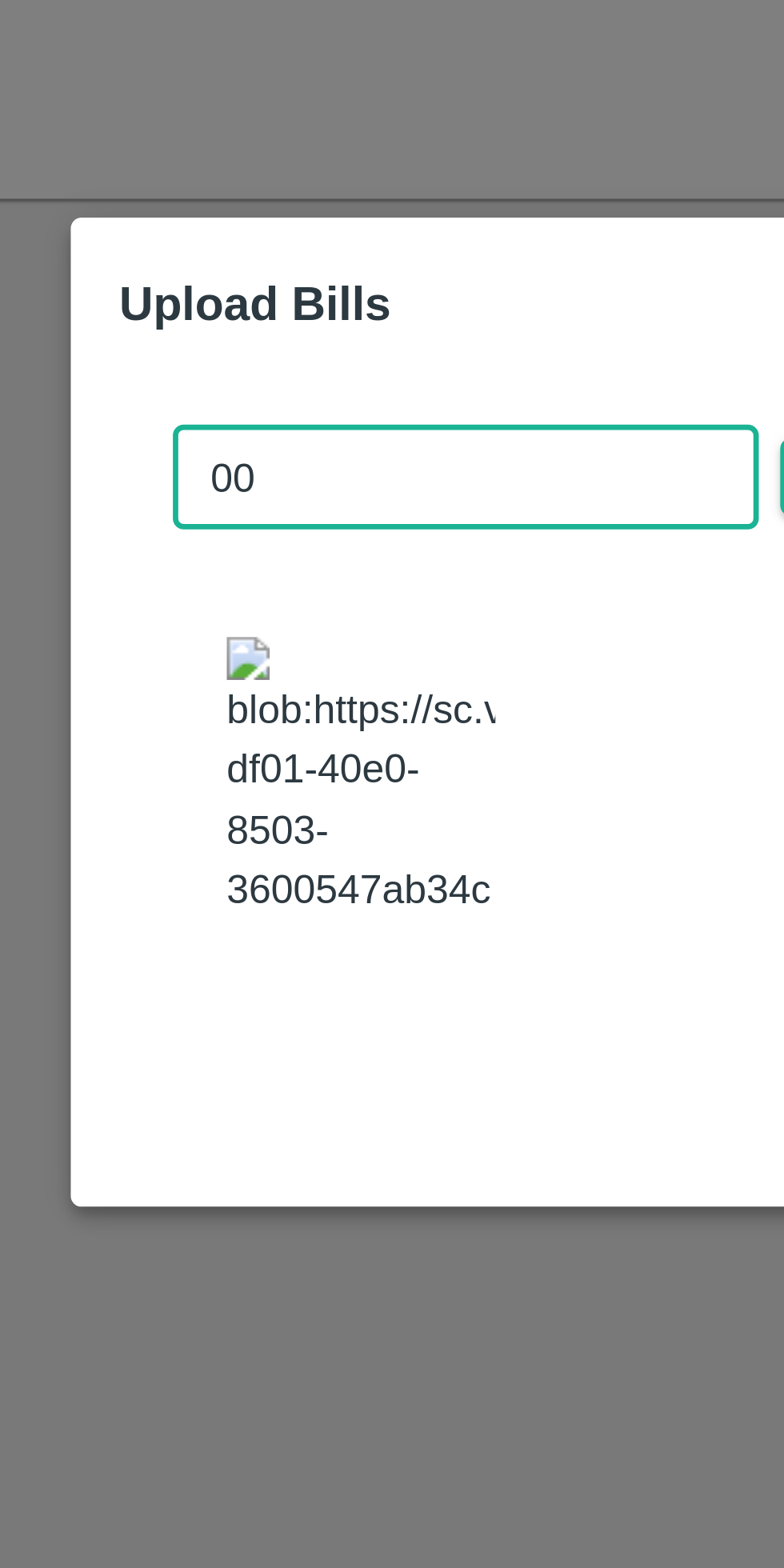
type input "003"
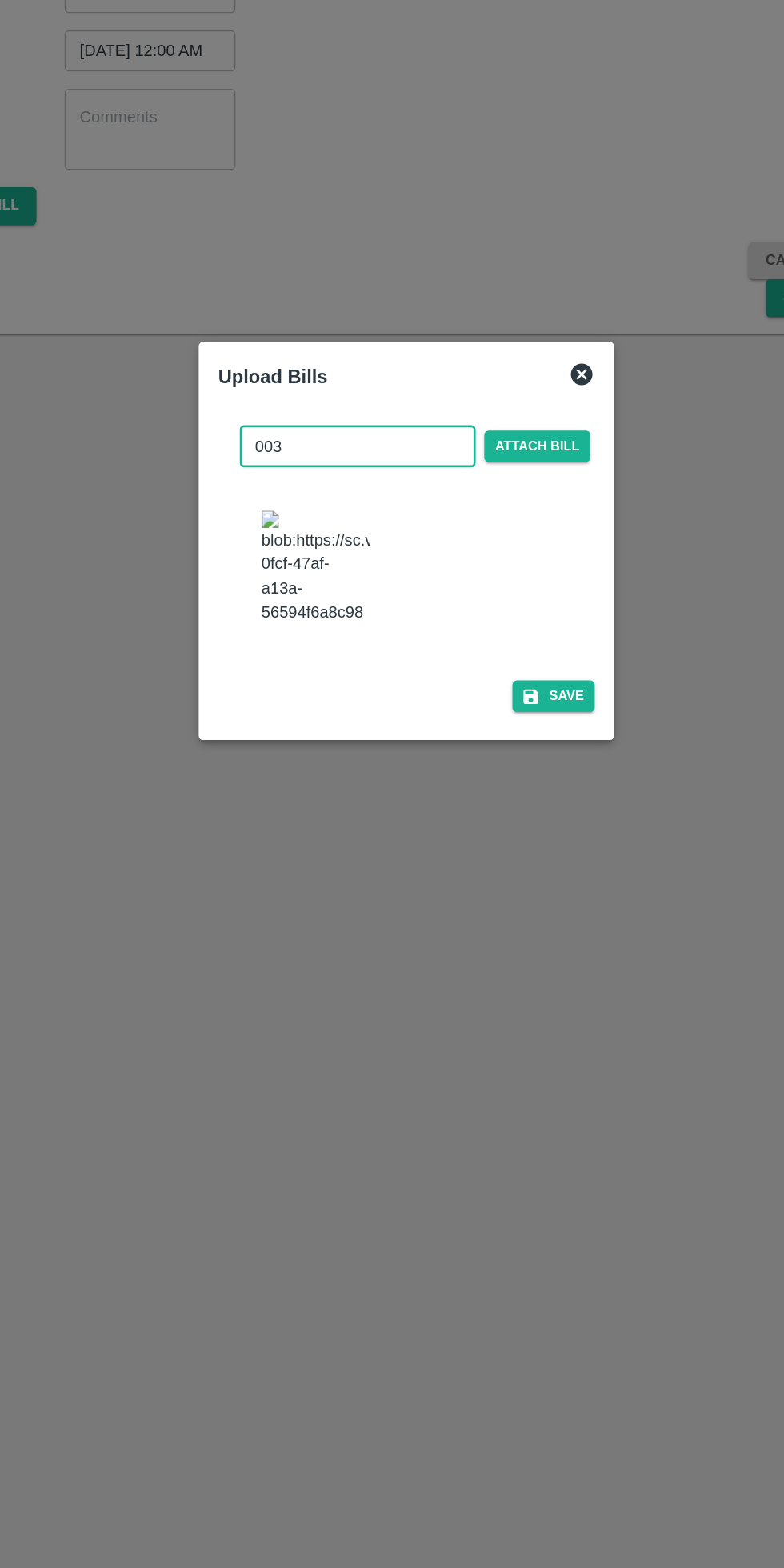
click at [511, 905] on button "Save" at bounding box center [501, 898] width 61 height 23
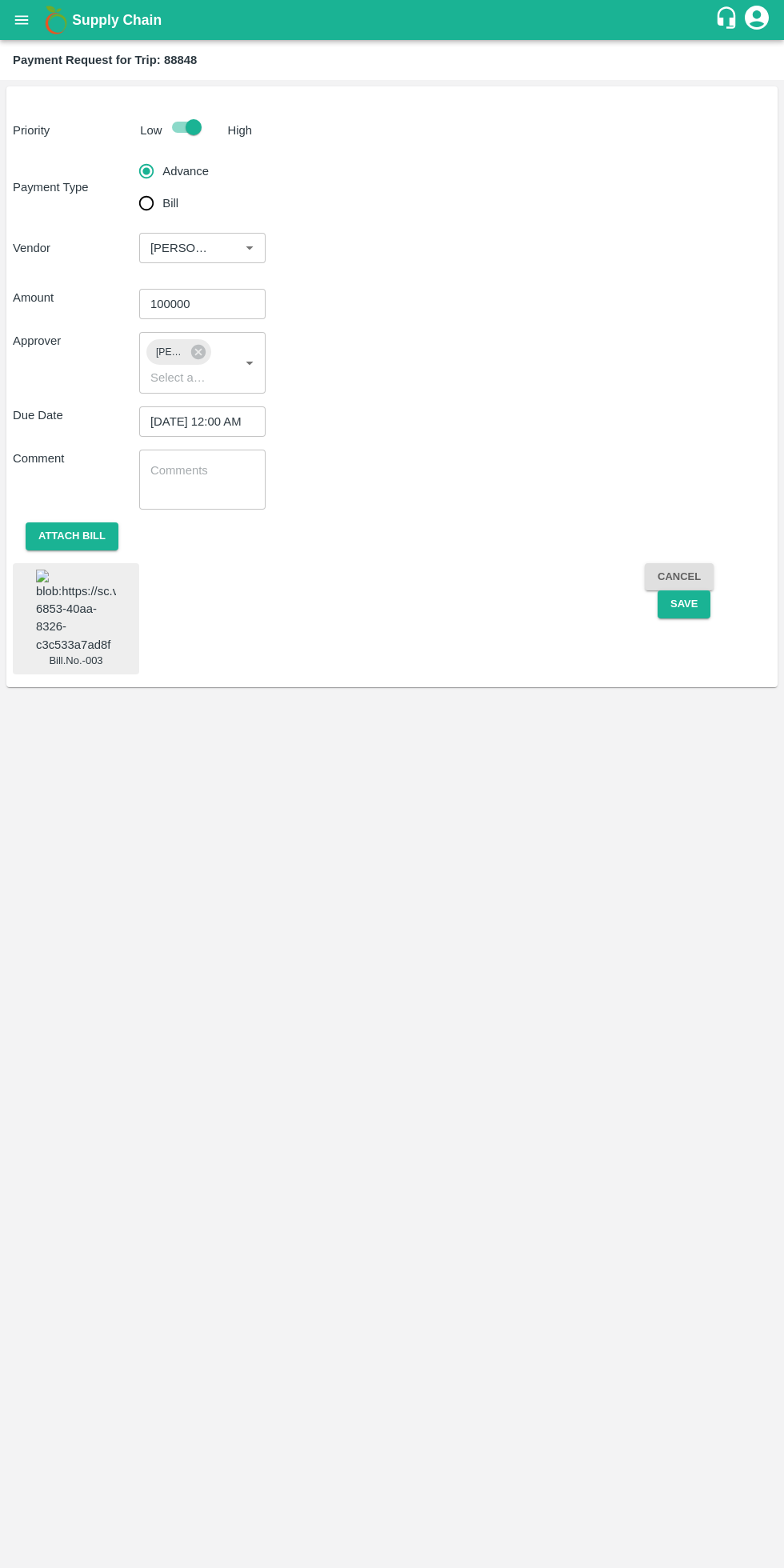
click at [683, 604] on button "Save" at bounding box center [683, 604] width 52 height 28
